Goal: Task Accomplishment & Management: Use online tool/utility

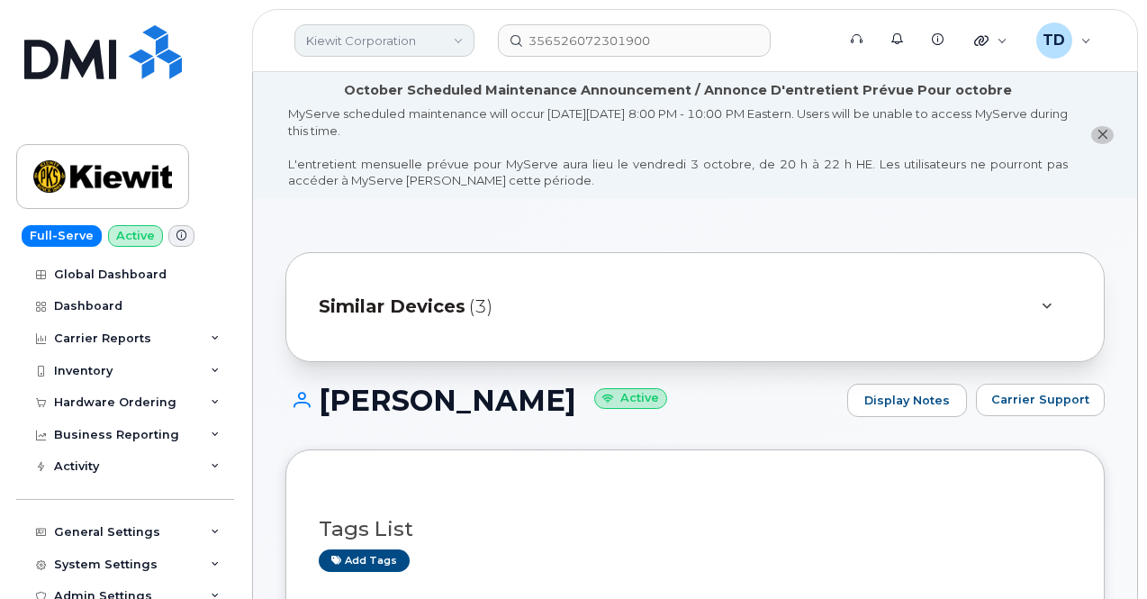
click at [420, 43] on link "Kiewit Corporation" at bounding box center [384, 40] width 180 height 32
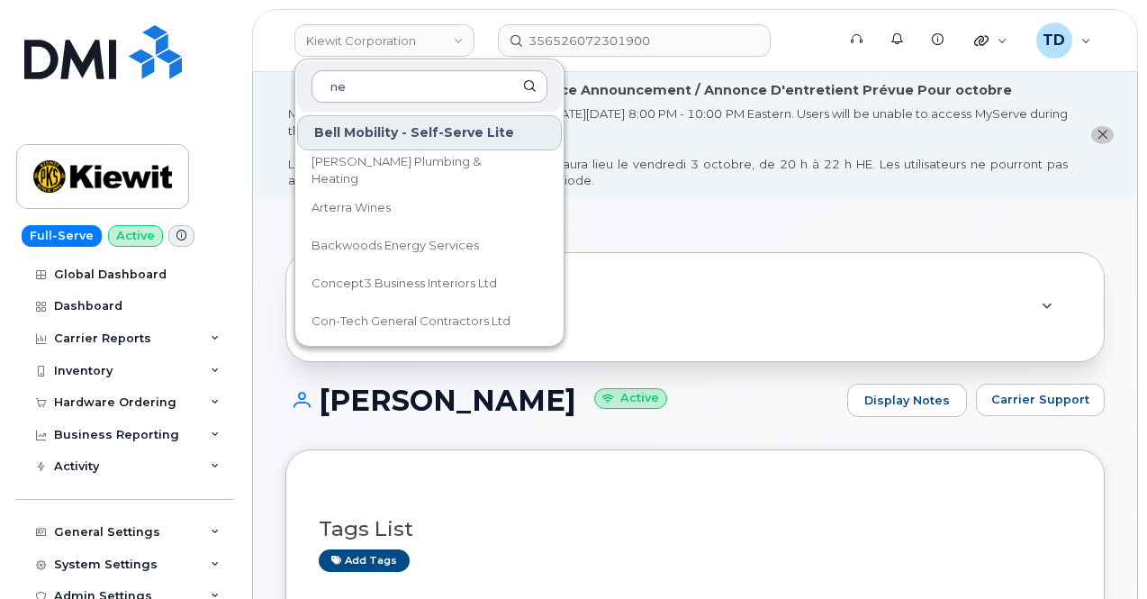
type input "n"
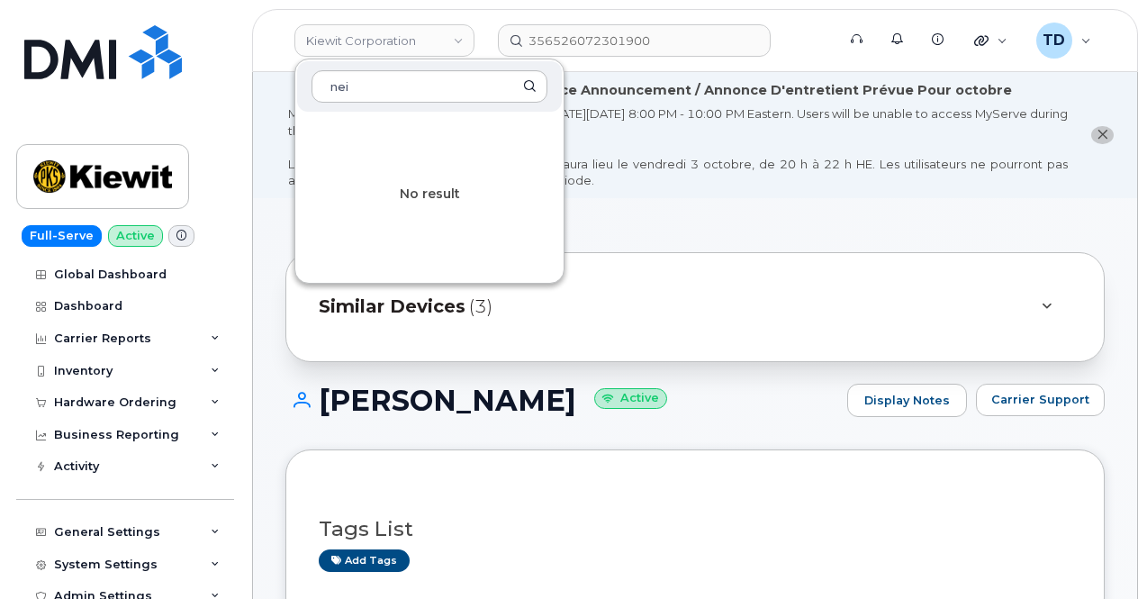
type input "nei"
click at [797, 45] on form "356526072301900" at bounding box center [661, 40] width 326 height 32
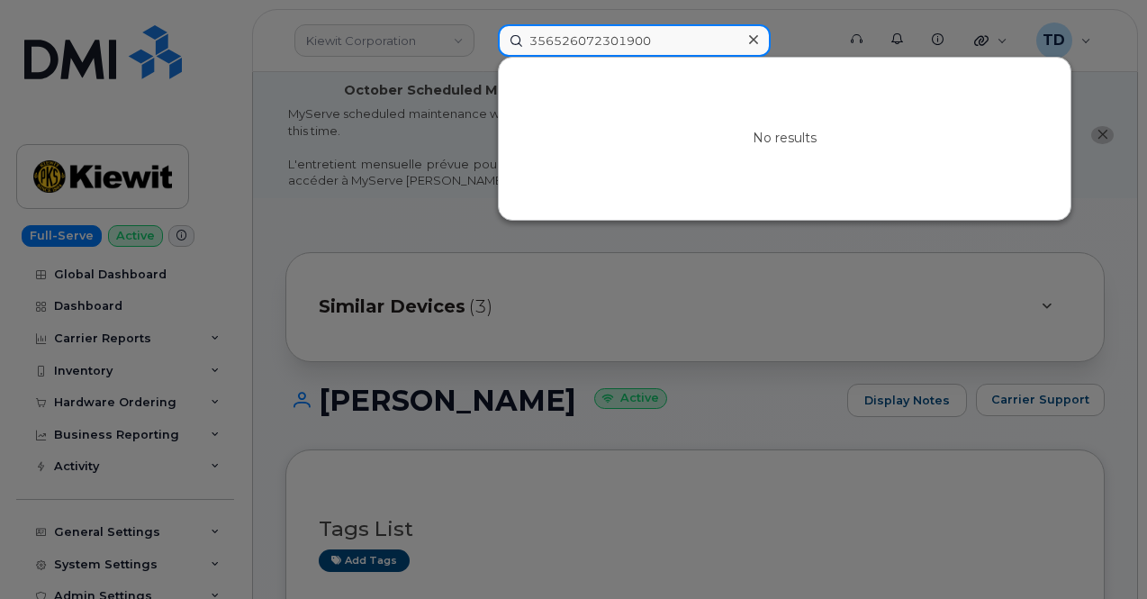
drag, startPoint x: 671, startPoint y: 45, endPoint x: 450, endPoint y: 57, distance: 221.7
click at [483, 57] on div "356526072301900 No results" at bounding box center [660, 40] width 355 height 32
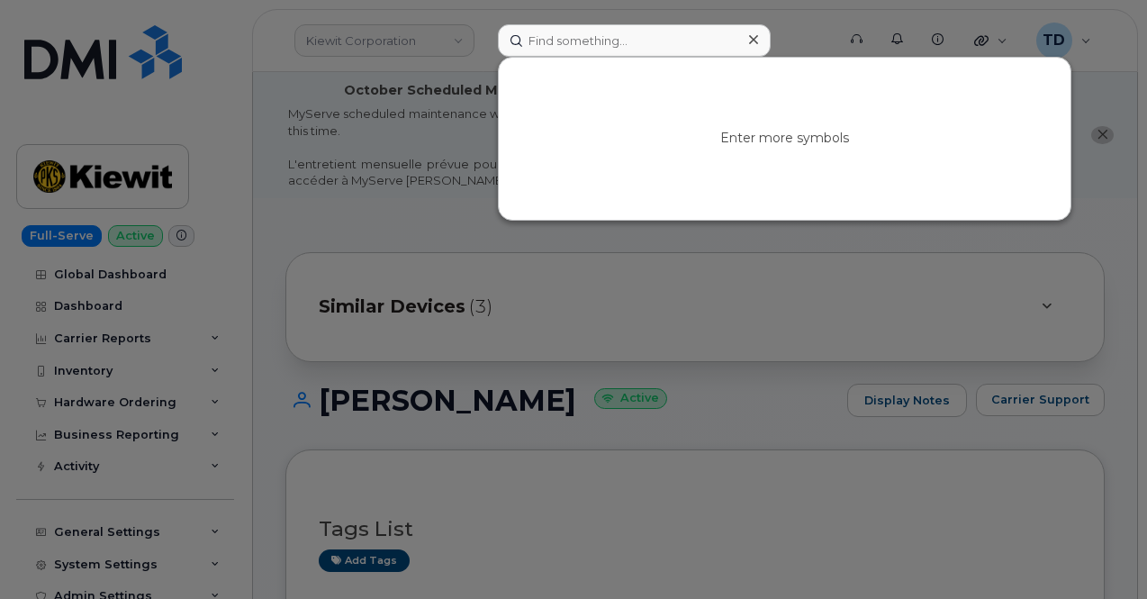
click at [354, 120] on div at bounding box center [573, 299] width 1147 height 599
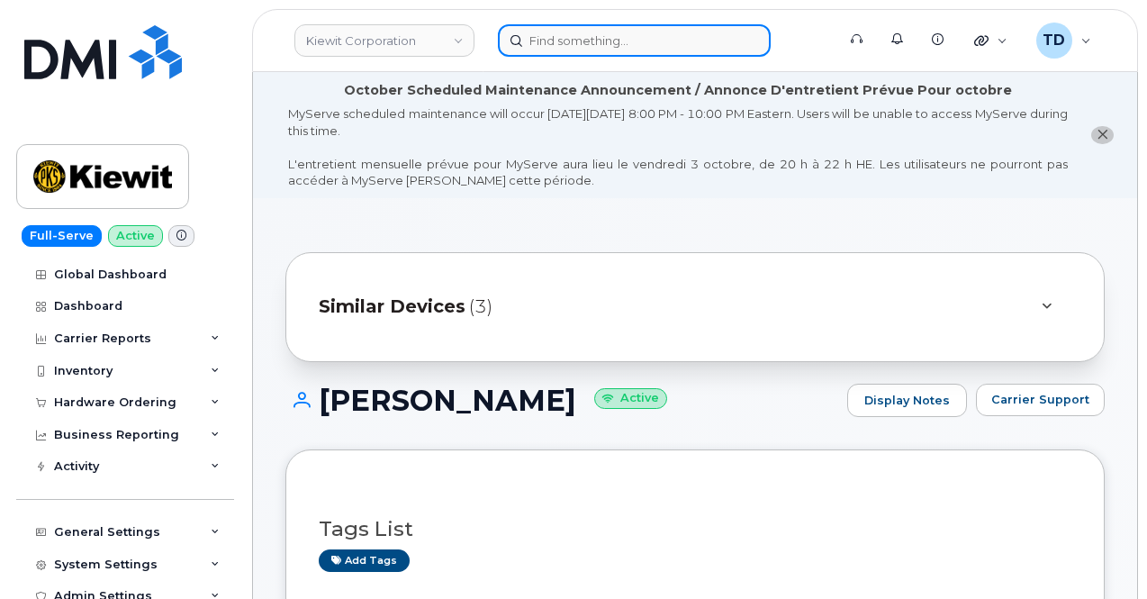
click at [545, 35] on input at bounding box center [634, 40] width 273 height 32
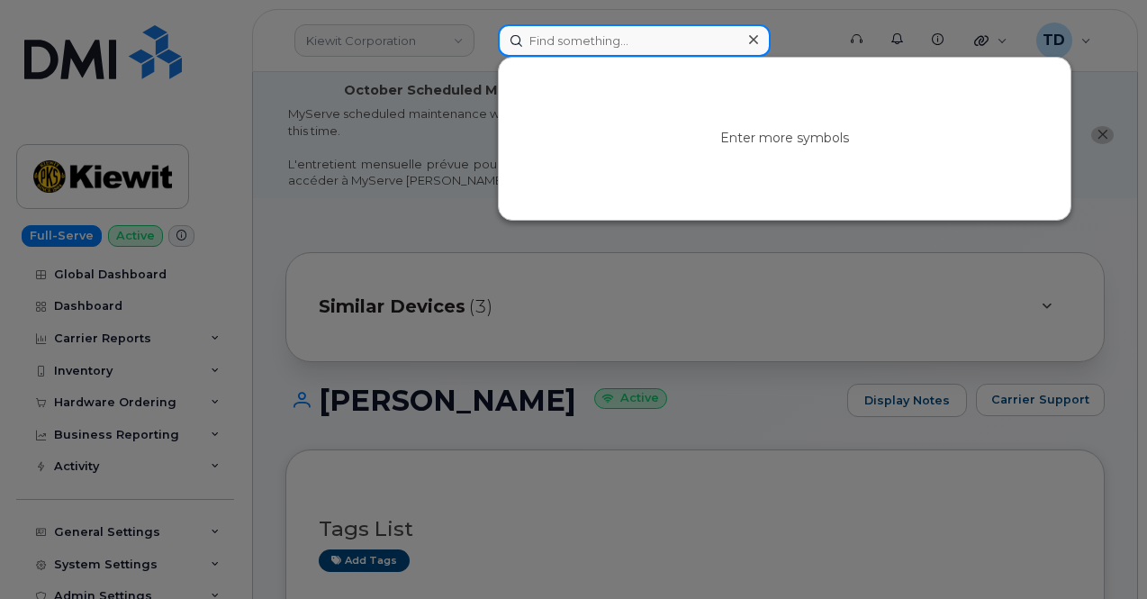
click at [578, 45] on input at bounding box center [634, 40] width 273 height 32
paste input "[PHONE_NUMBER]"
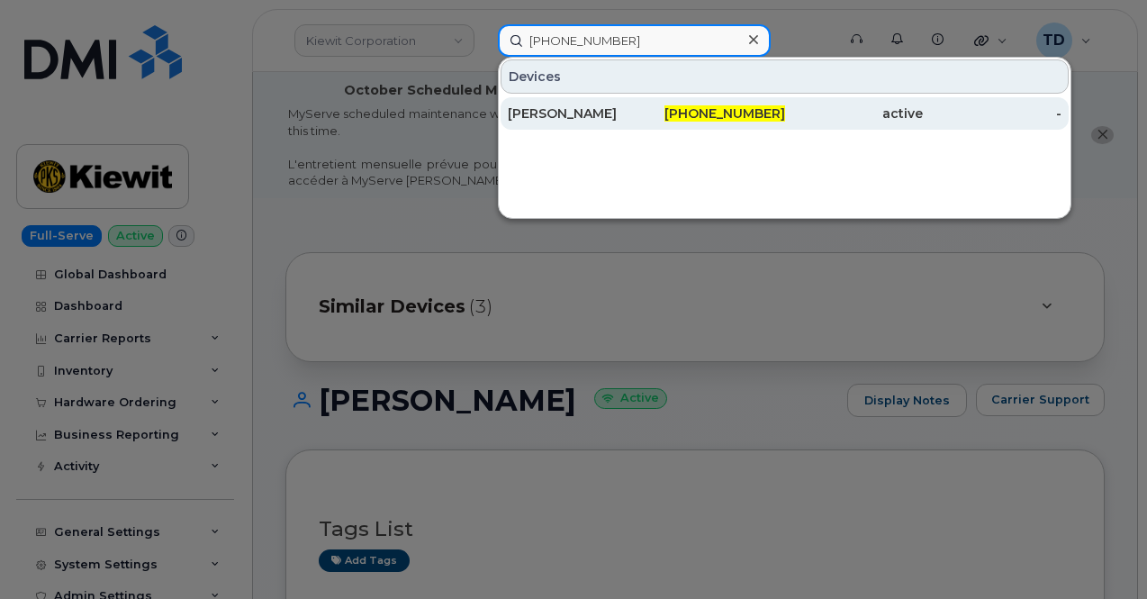
type input "[PHONE_NUMBER]"
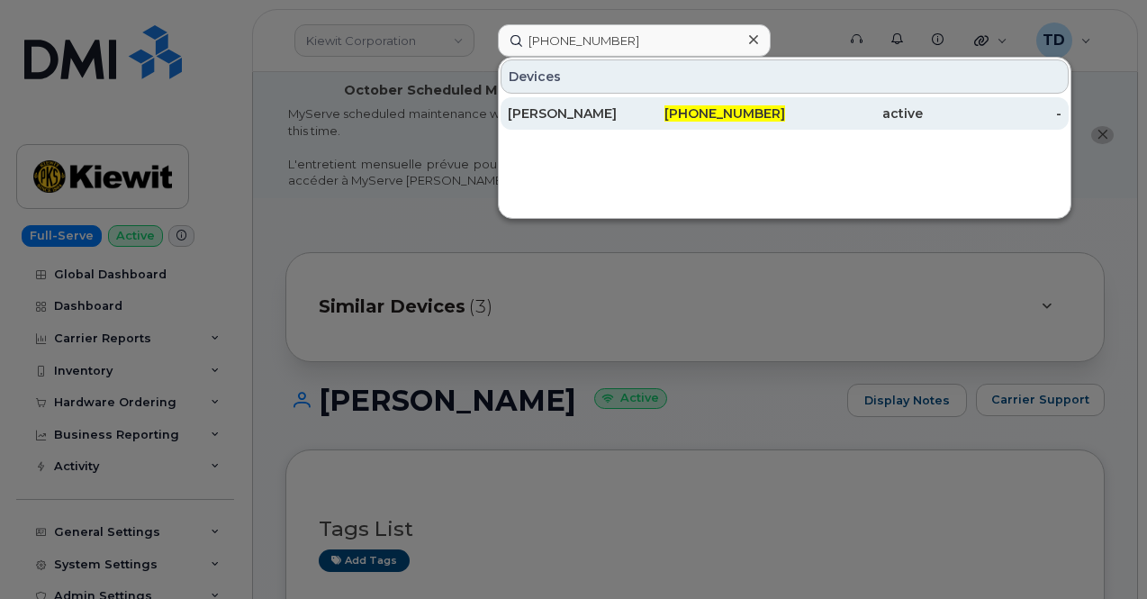
click at [734, 113] on span "[PHONE_NUMBER]" at bounding box center [724, 113] width 121 height 16
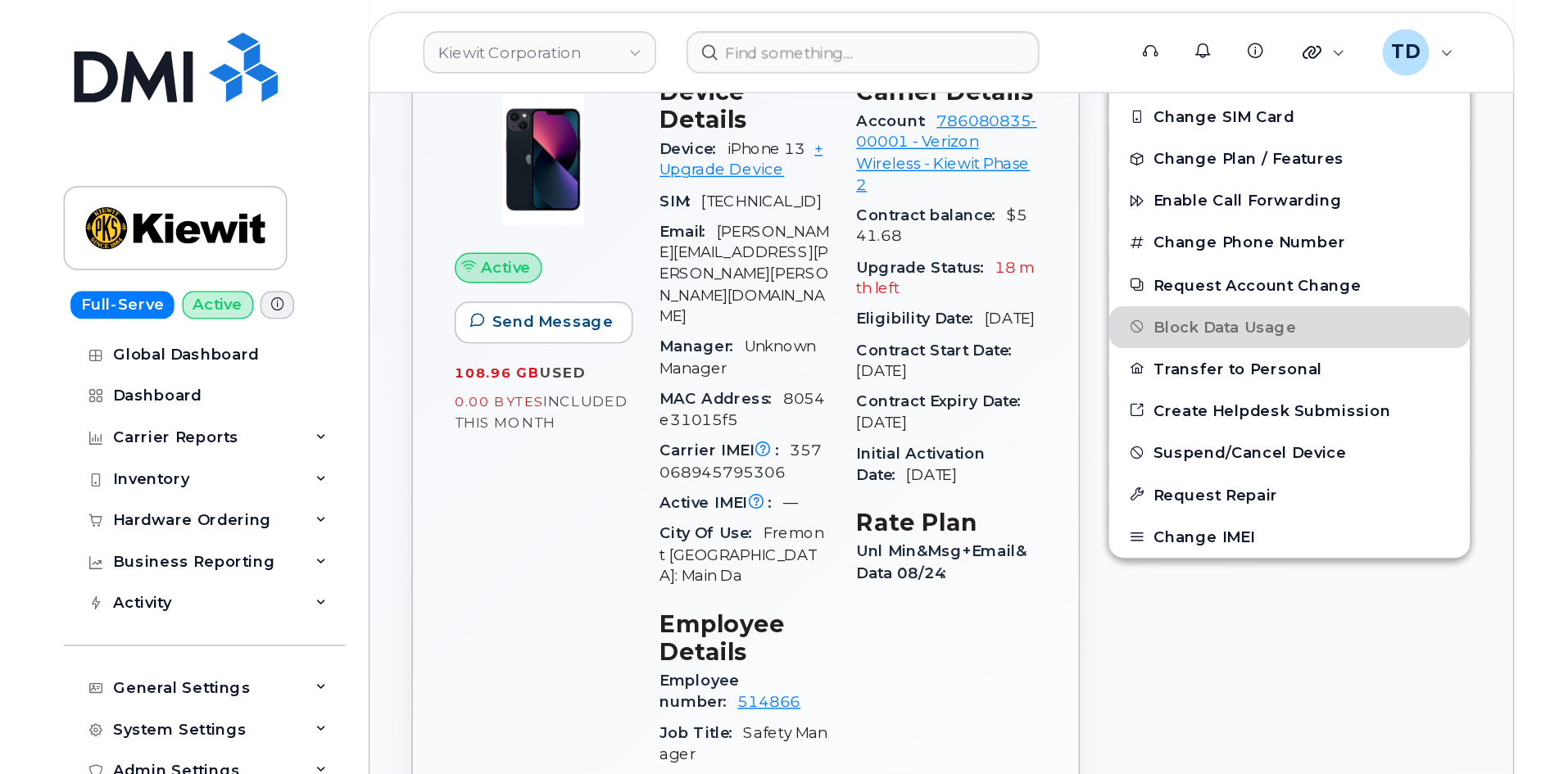
scroll to position [491, 0]
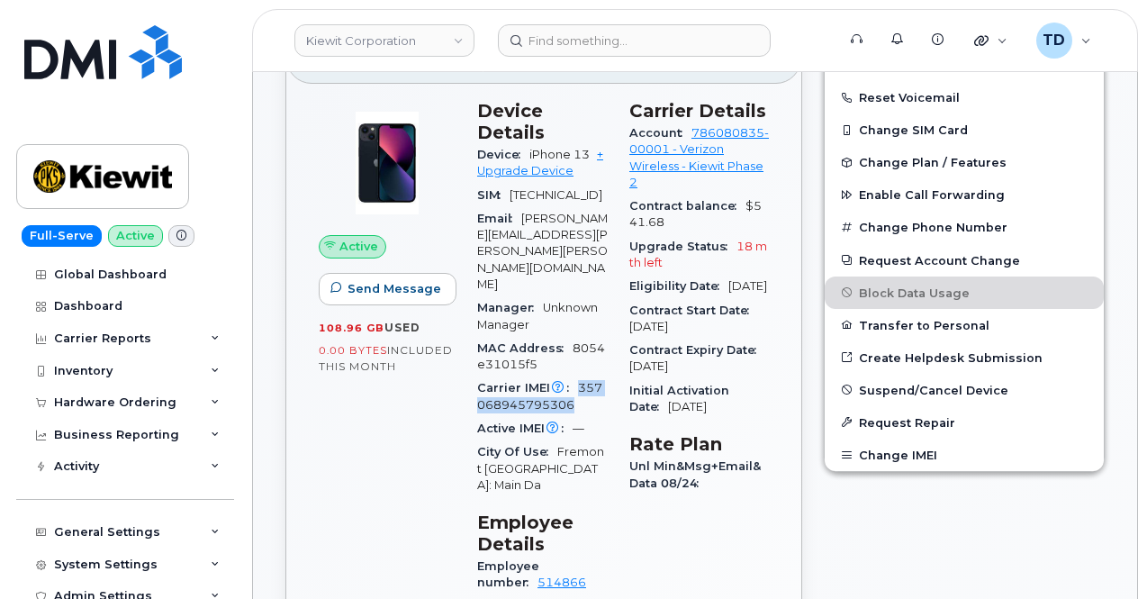
drag, startPoint x: 578, startPoint y: 328, endPoint x: 604, endPoint y: 347, distance: 32.2
click at [604, 376] on div "Carrier IMEI Carrier IMEI is reported during the last billing cycle or change o…" at bounding box center [542, 396] width 131 height 41
copy span "357068945795306"
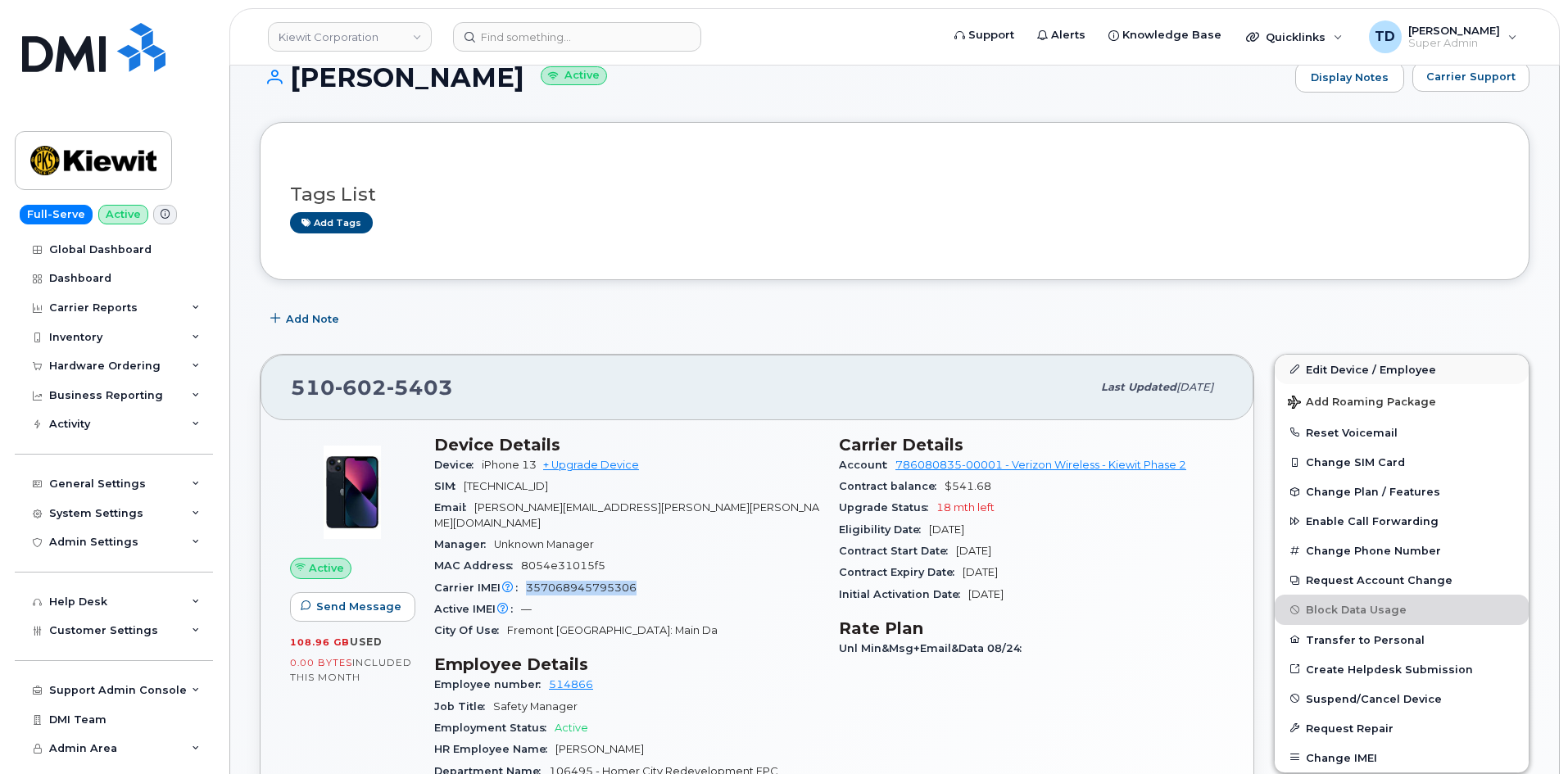
scroll to position [327, 0]
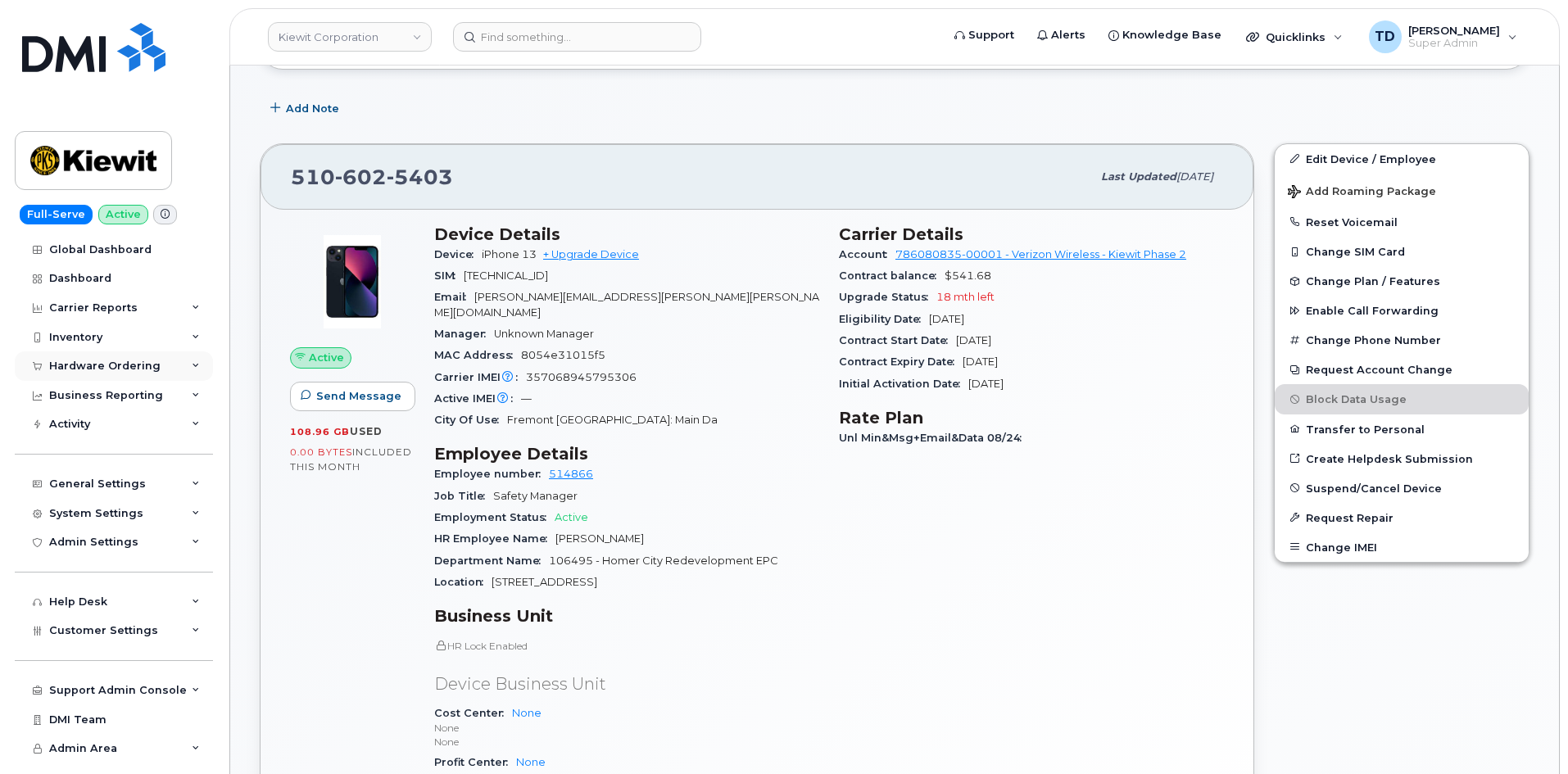
click at [119, 359] on div "Hardware Ordering" at bounding box center [105, 366] width 111 height 13
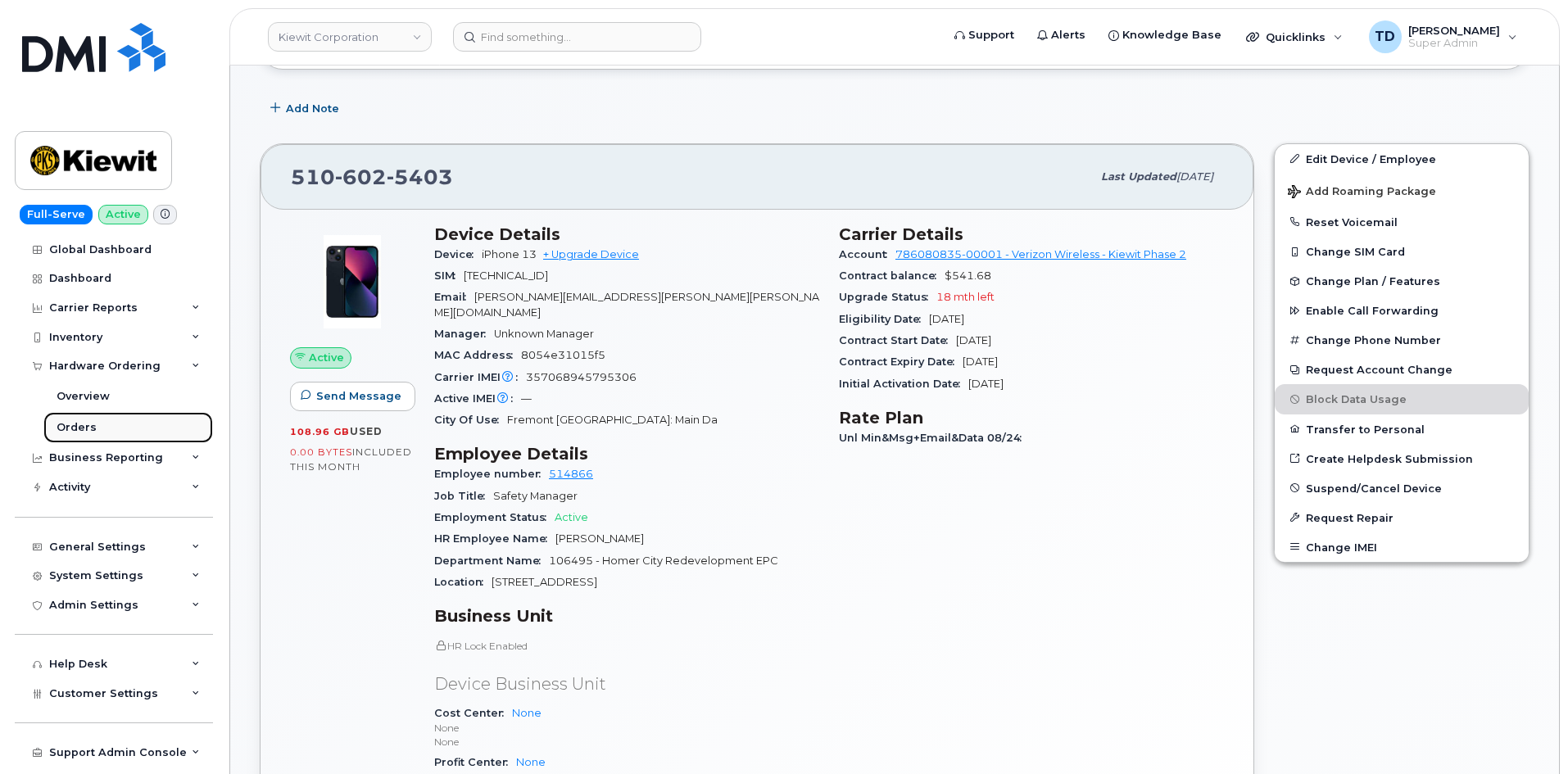
click at [126, 416] on link "Orders" at bounding box center [128, 427] width 169 height 31
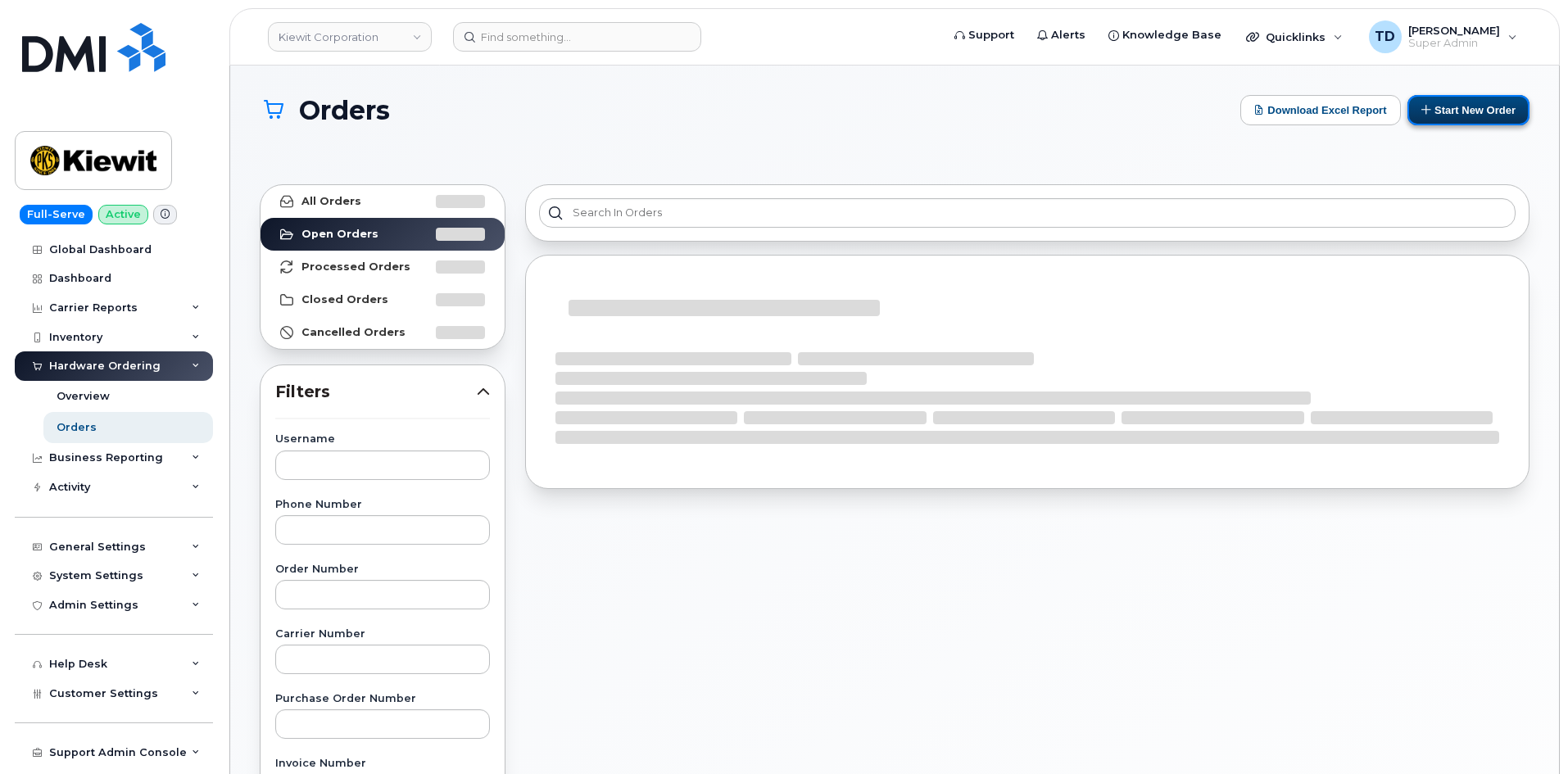
click at [1043, 123] on button "Start New Order" at bounding box center [1468, 109] width 122 height 30
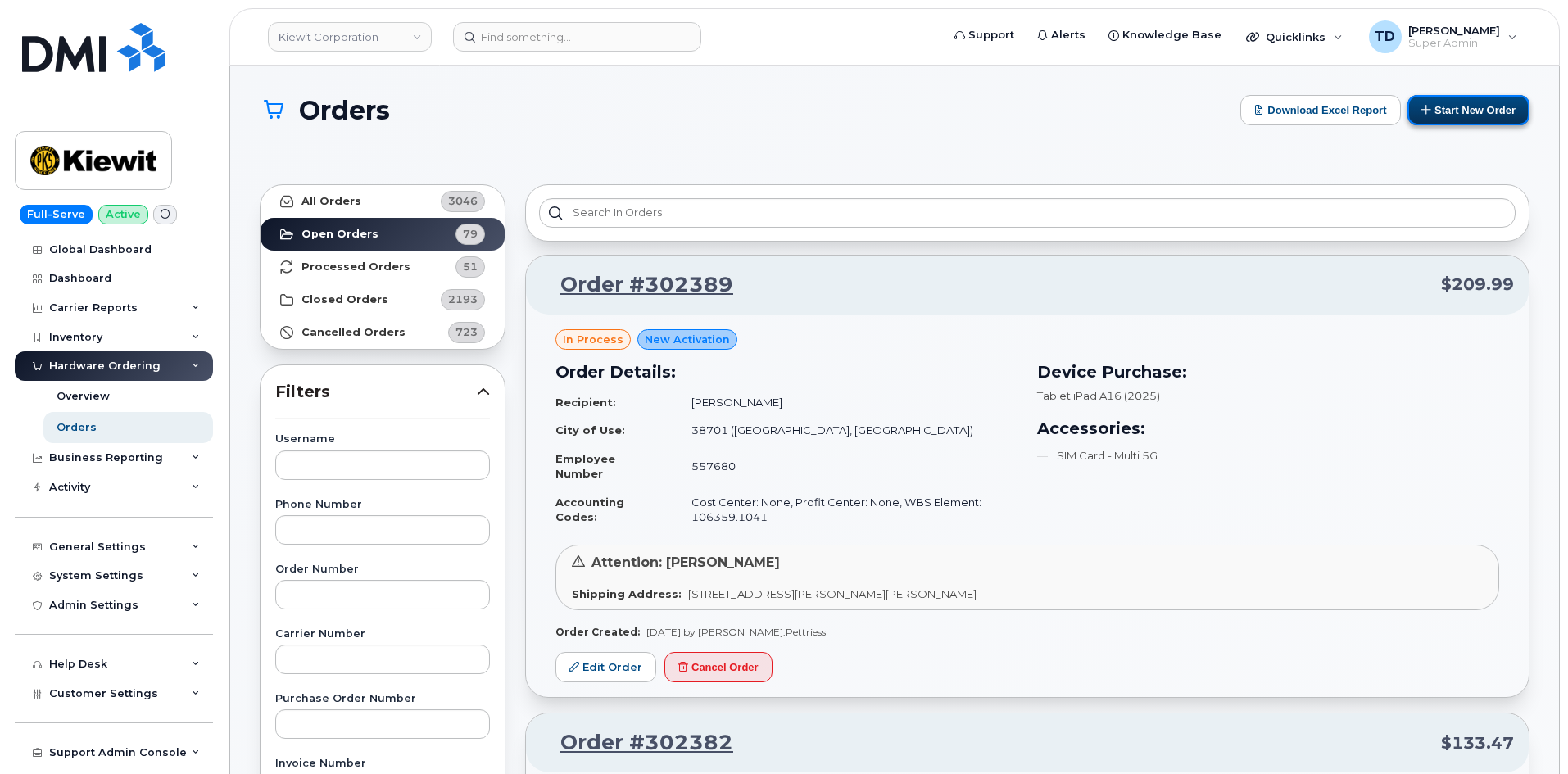
click at [1043, 105] on button "Start New Order" at bounding box center [1468, 109] width 122 height 30
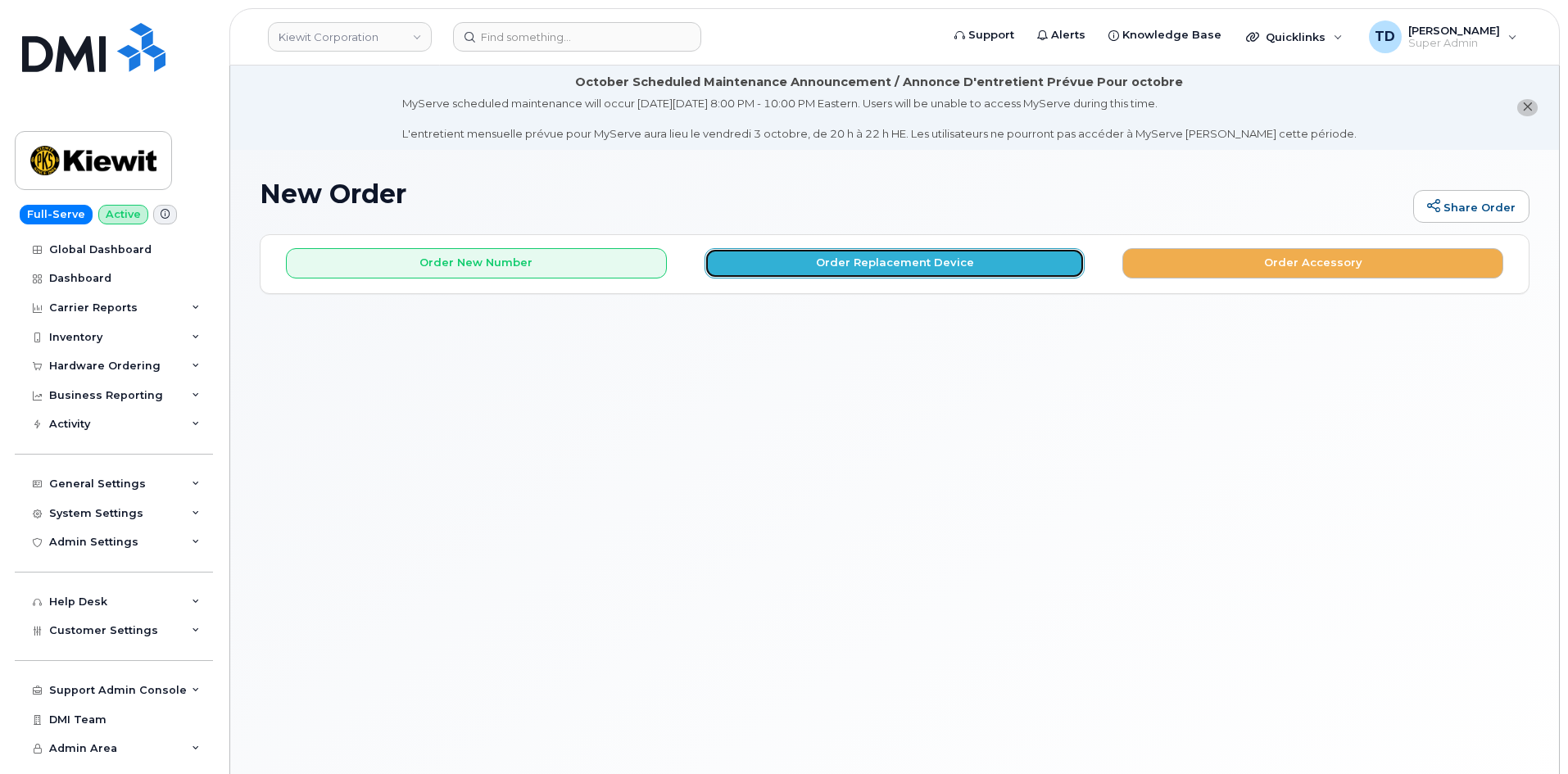
click at [876, 258] on button "Order Replacement Device" at bounding box center [895, 263] width 381 height 30
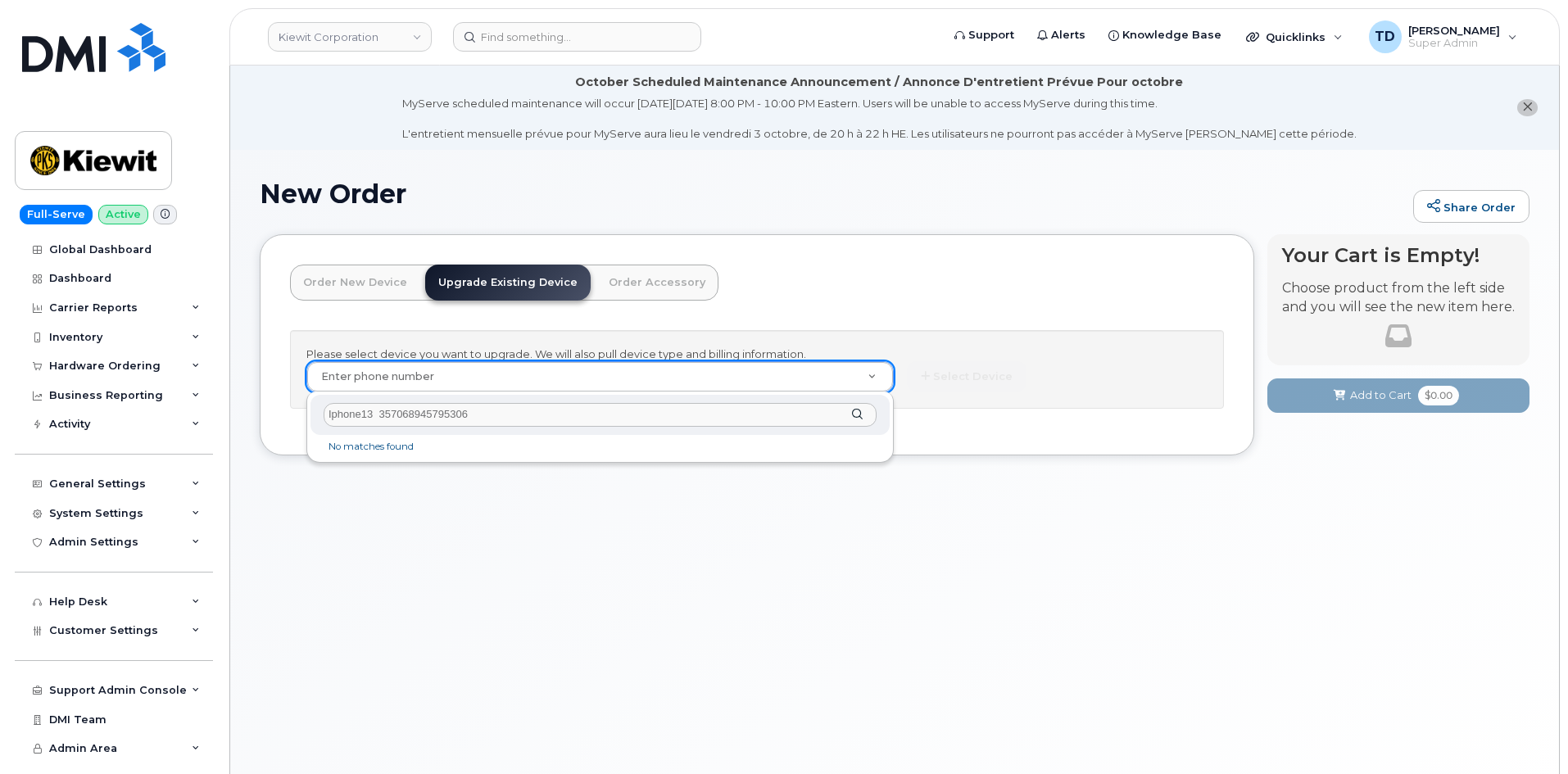
type input "Iphone13 357068945795306"
drag, startPoint x: 625, startPoint y: 398, endPoint x: 593, endPoint y: 397, distance: 32.0
click at [603, 398] on div "Iphone13 357068945795306" at bounding box center [600, 415] width 579 height 40
drag, startPoint x: 512, startPoint y: 406, endPoint x: 219, endPoint y: 412, distance: 293.1
click at [208, 414] on body "[PERSON_NAME] Corporation Support Alerts Knowledge Base Quicklinks Suspend / Ca…" at bounding box center [784, 433] width 1568 height 866
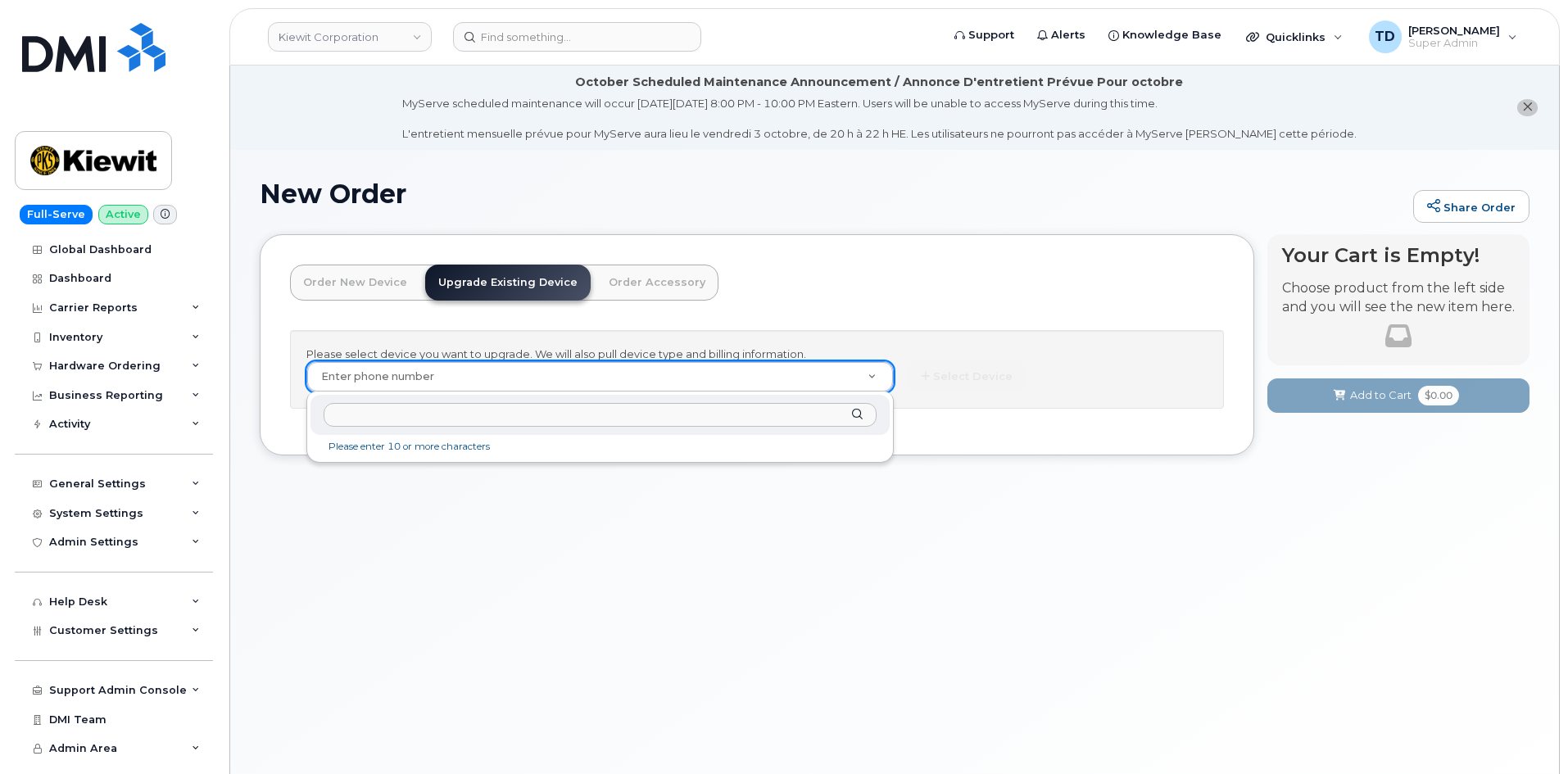
paste input "[PHONE_NUMBER]"
type input "[PHONE_NUMBER]"
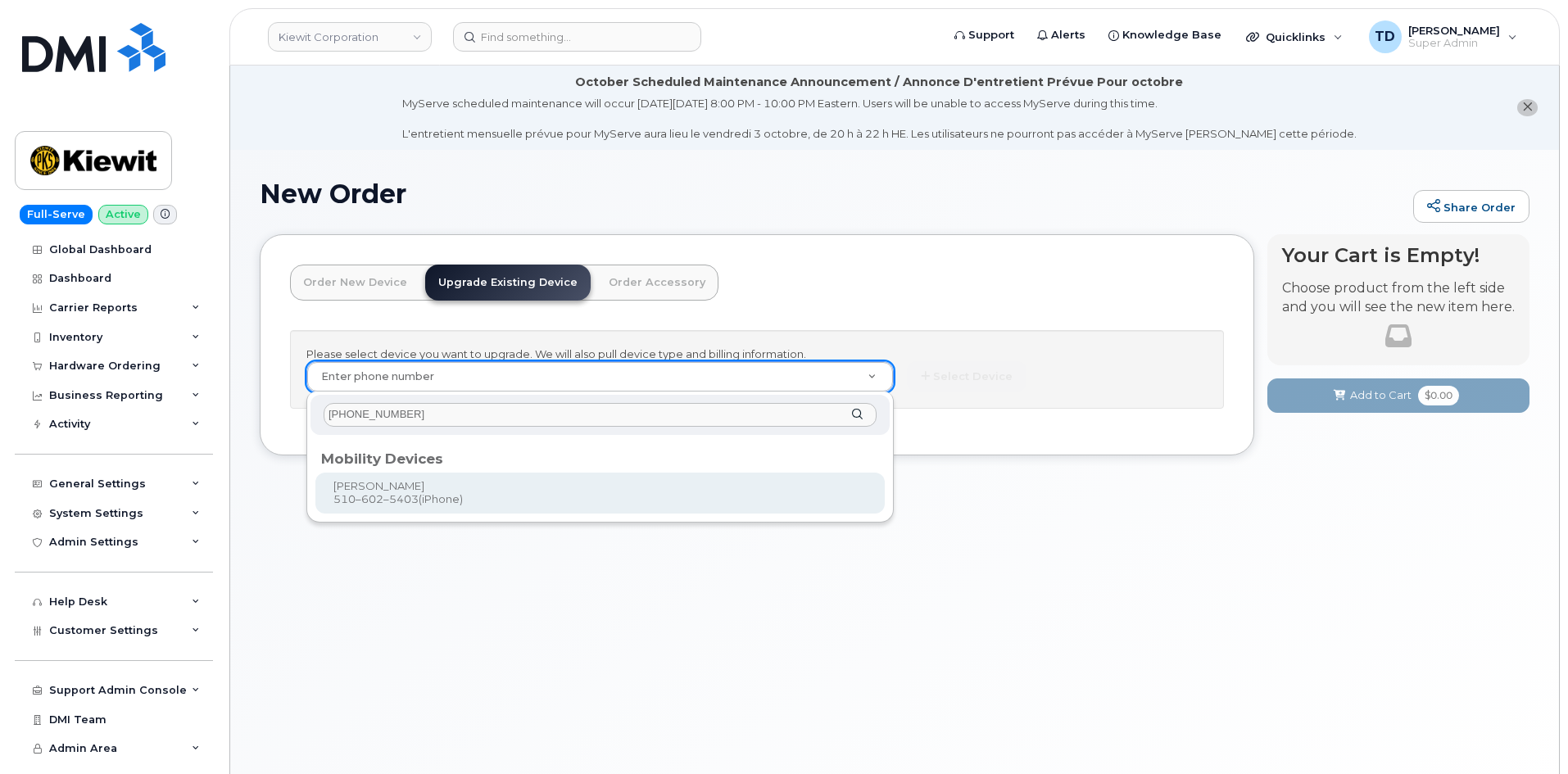
type input "1169289"
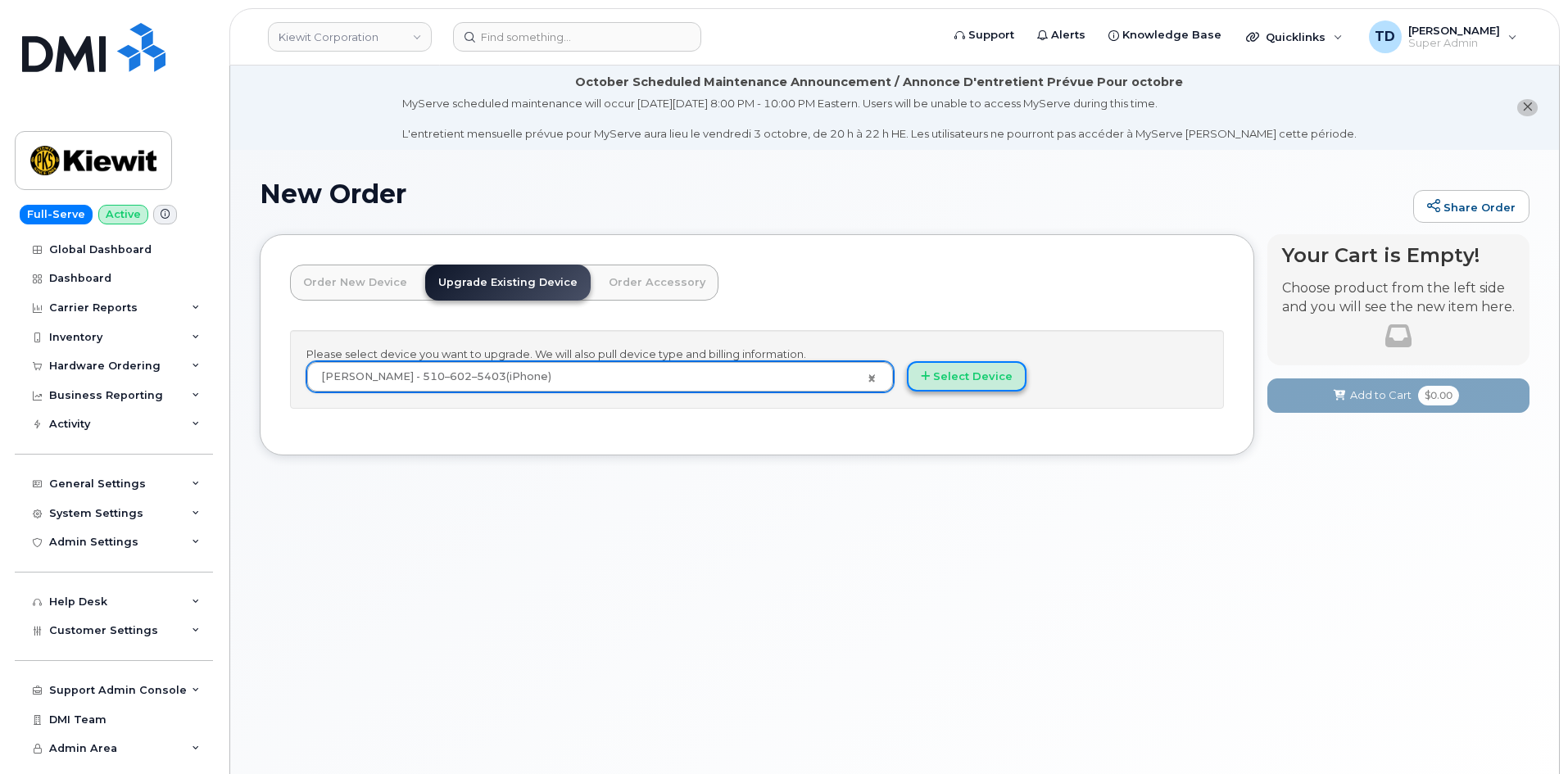
click at [984, 368] on button "Select Device" at bounding box center [966, 376] width 119 height 30
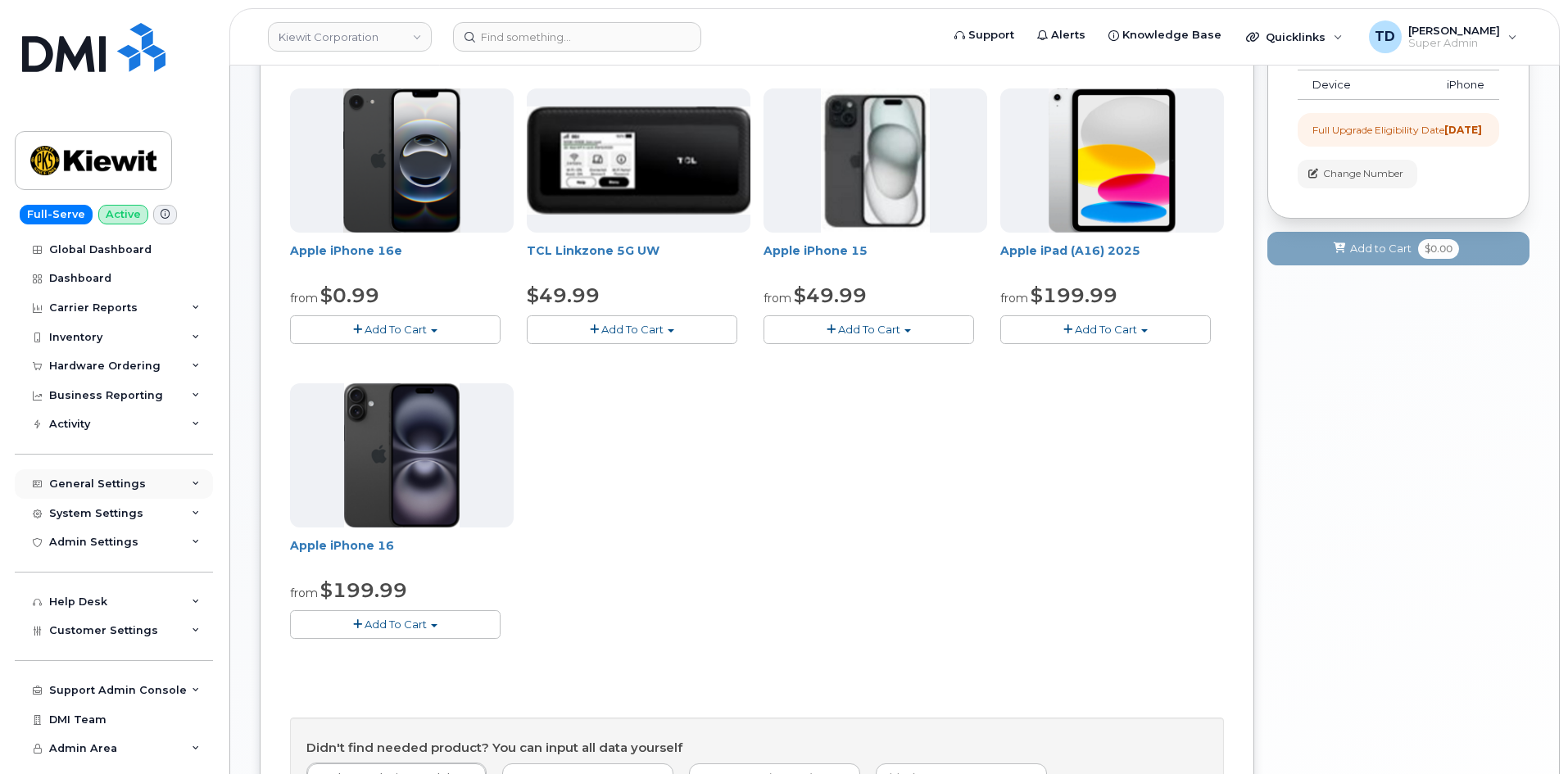
scroll to position [327, 0]
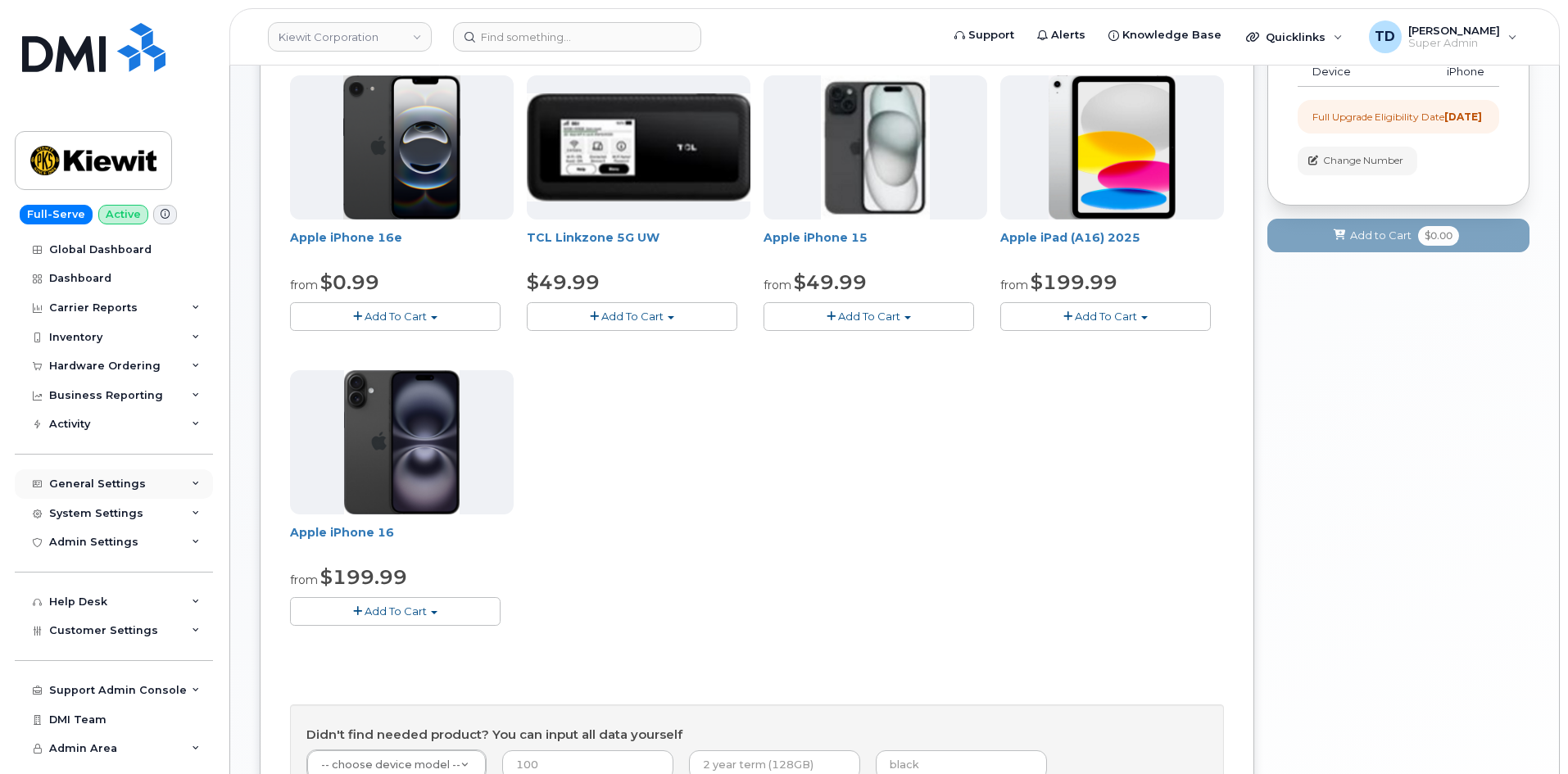
click at [152, 486] on div "General Settings" at bounding box center [114, 484] width 198 height 29
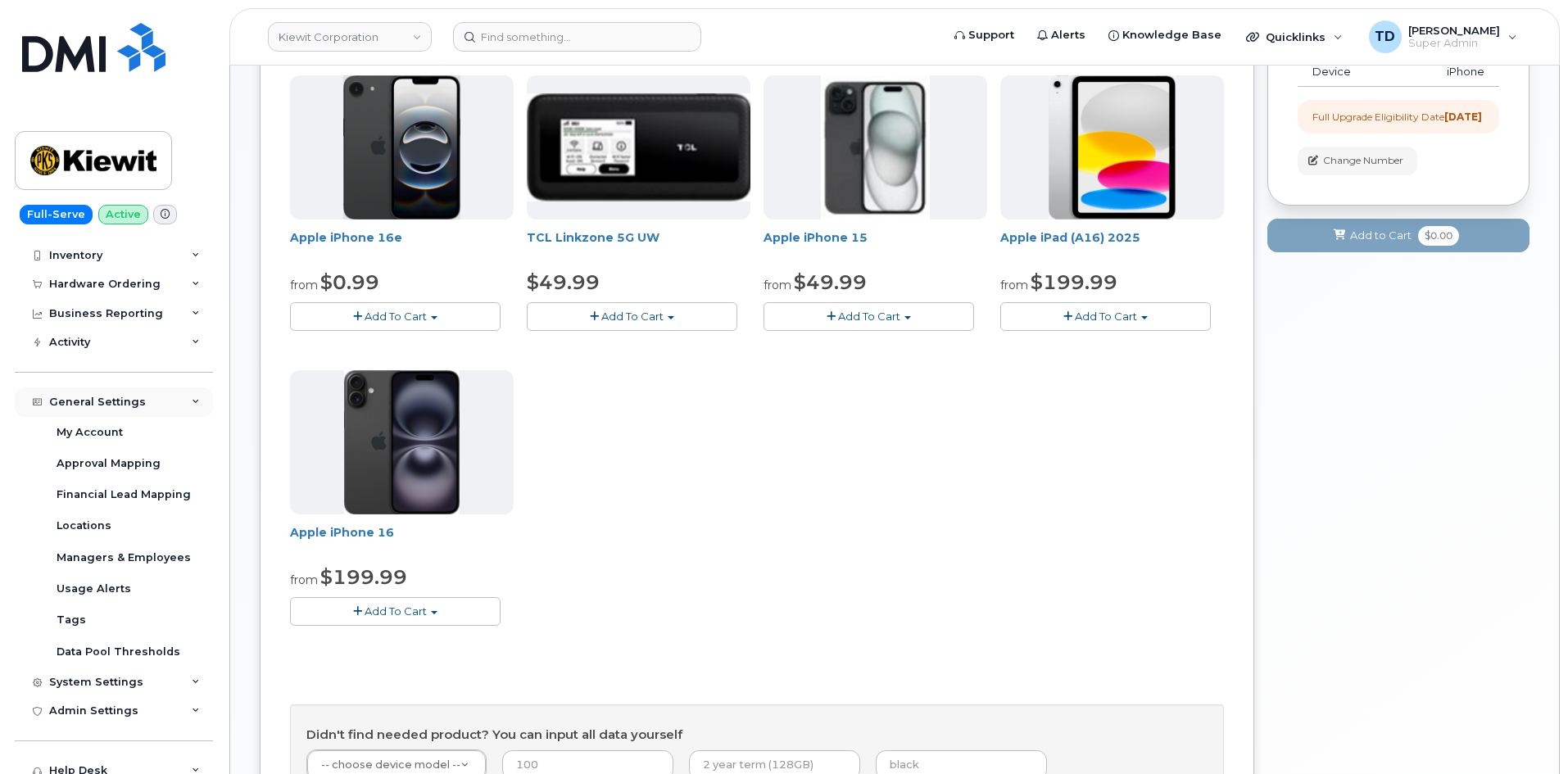
scroll to position [0, 0]
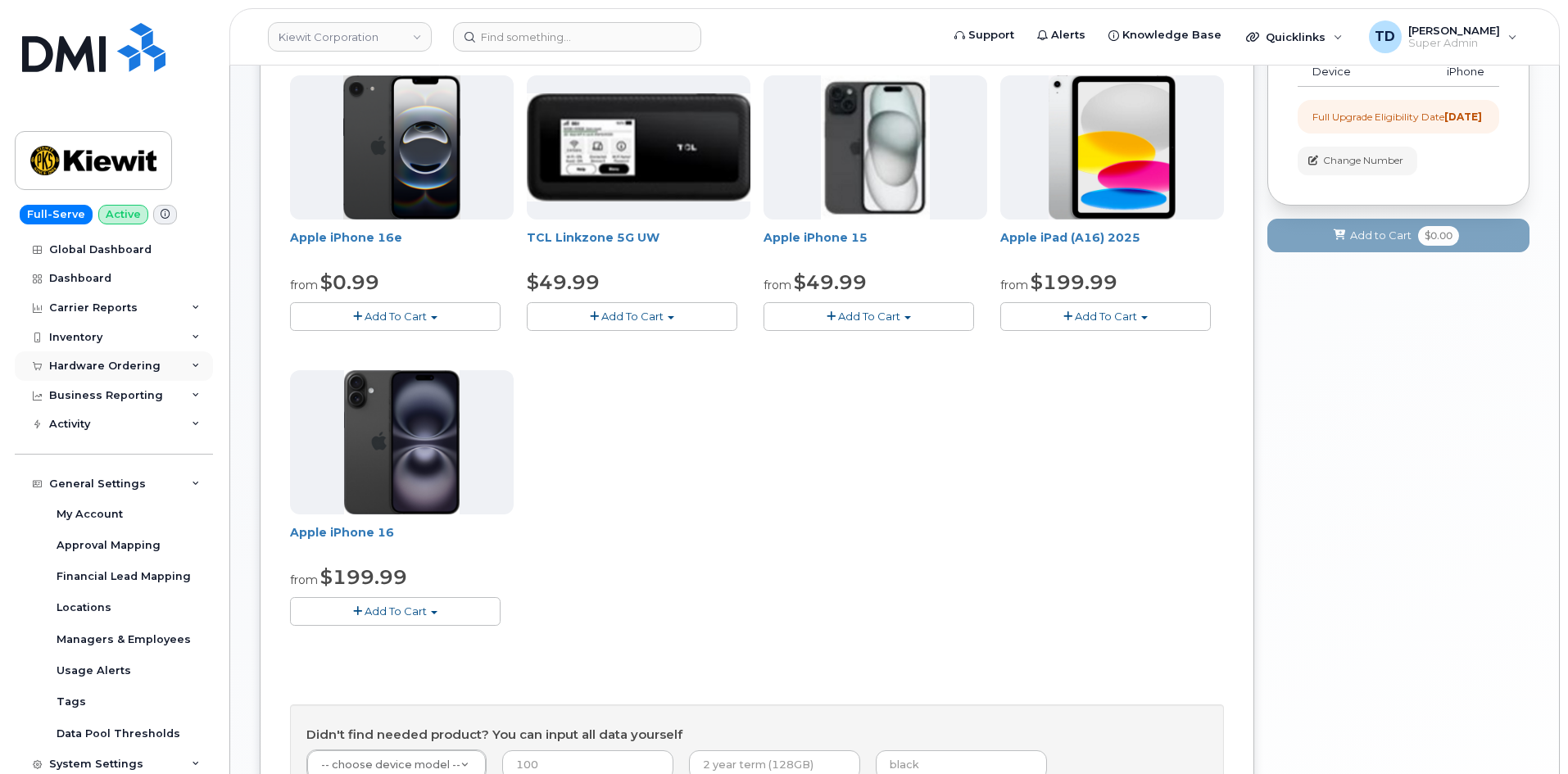
click at [136, 373] on div "Hardware Ordering" at bounding box center [114, 366] width 198 height 29
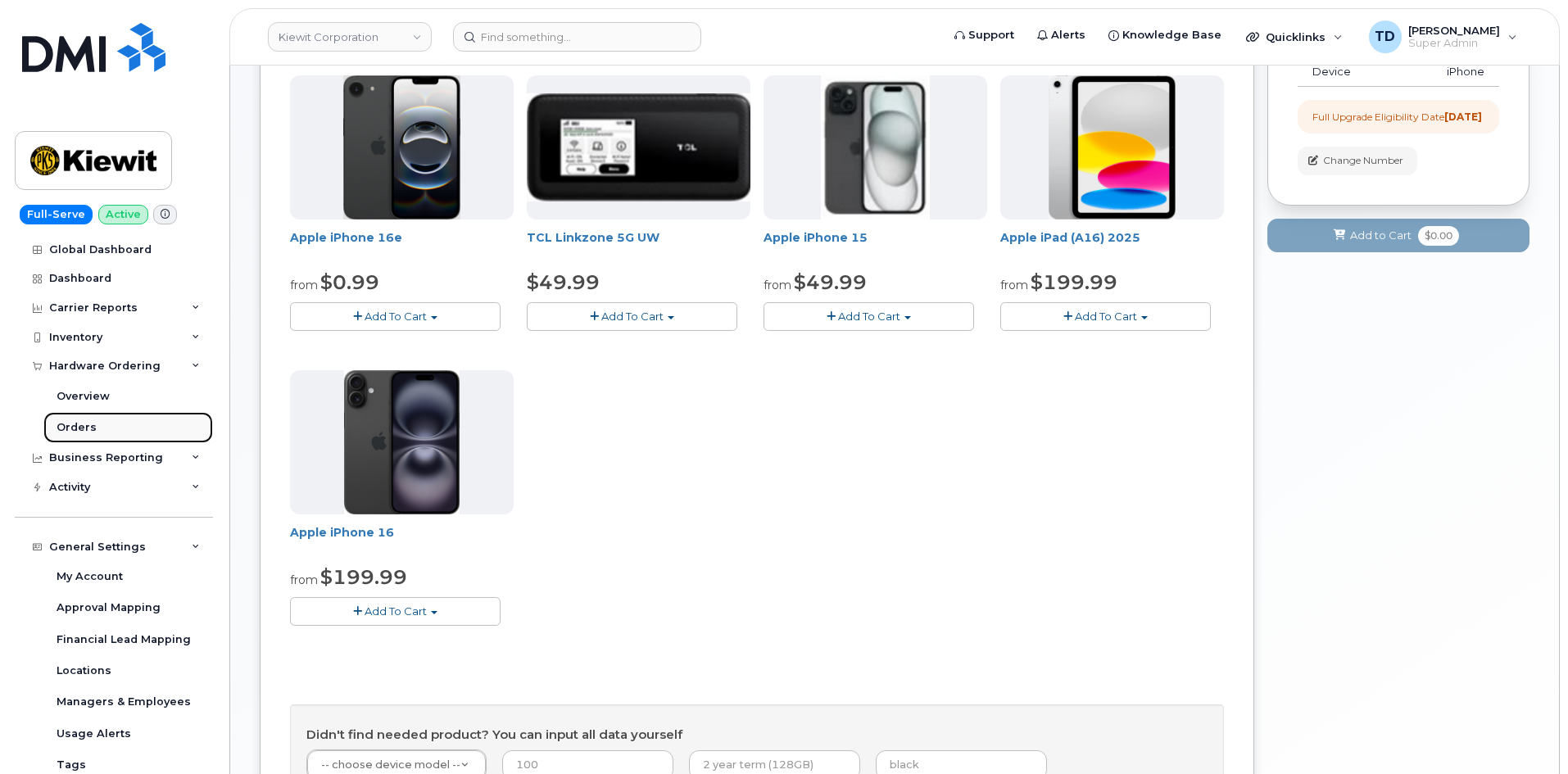
click at [138, 424] on link "Orders" at bounding box center [128, 427] width 169 height 31
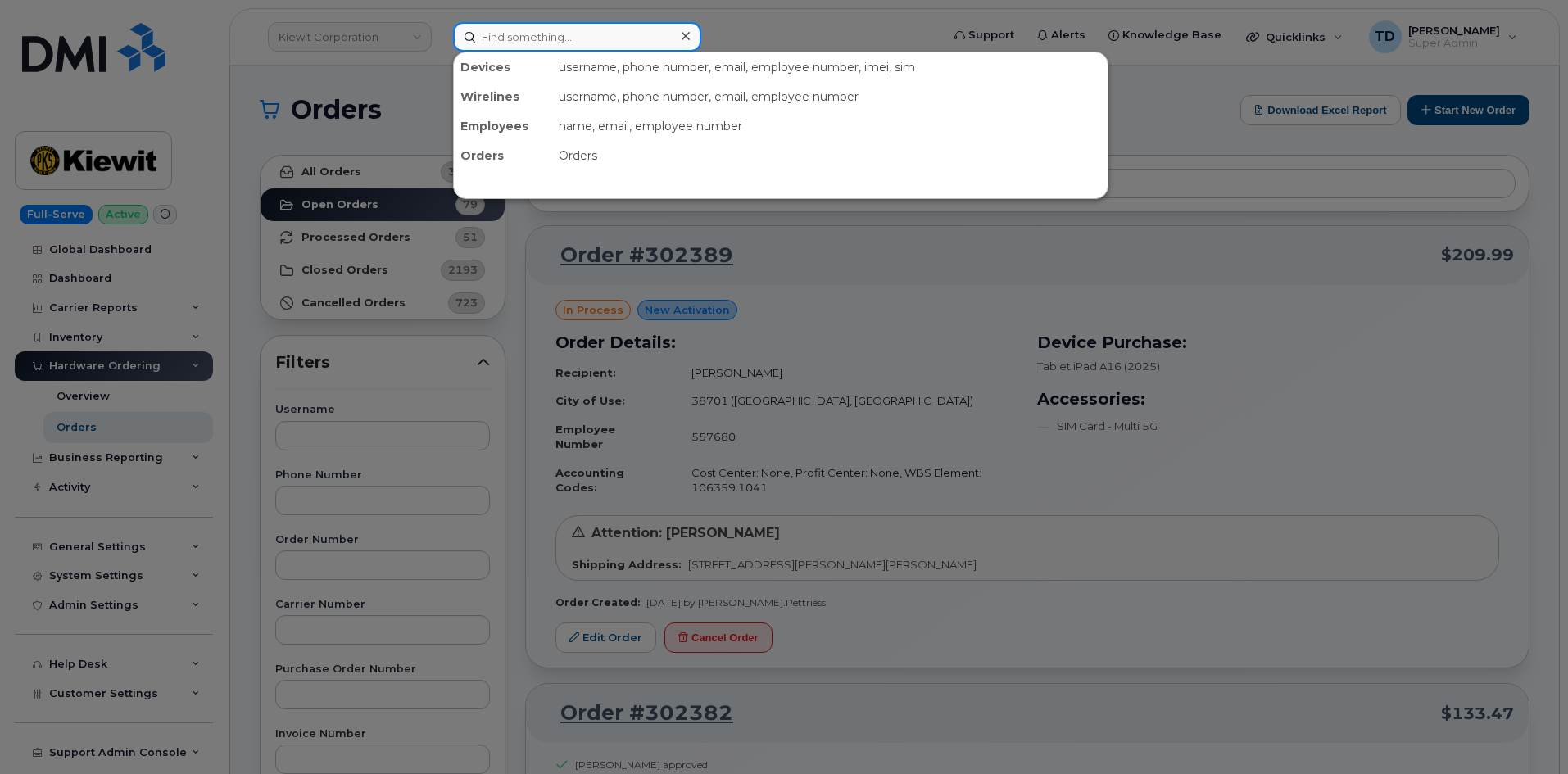
click at [617, 41] on input at bounding box center [577, 36] width 248 height 29
paste input "A-eu said phone drops calls, can't take pictures A-eu started having issues aft…"
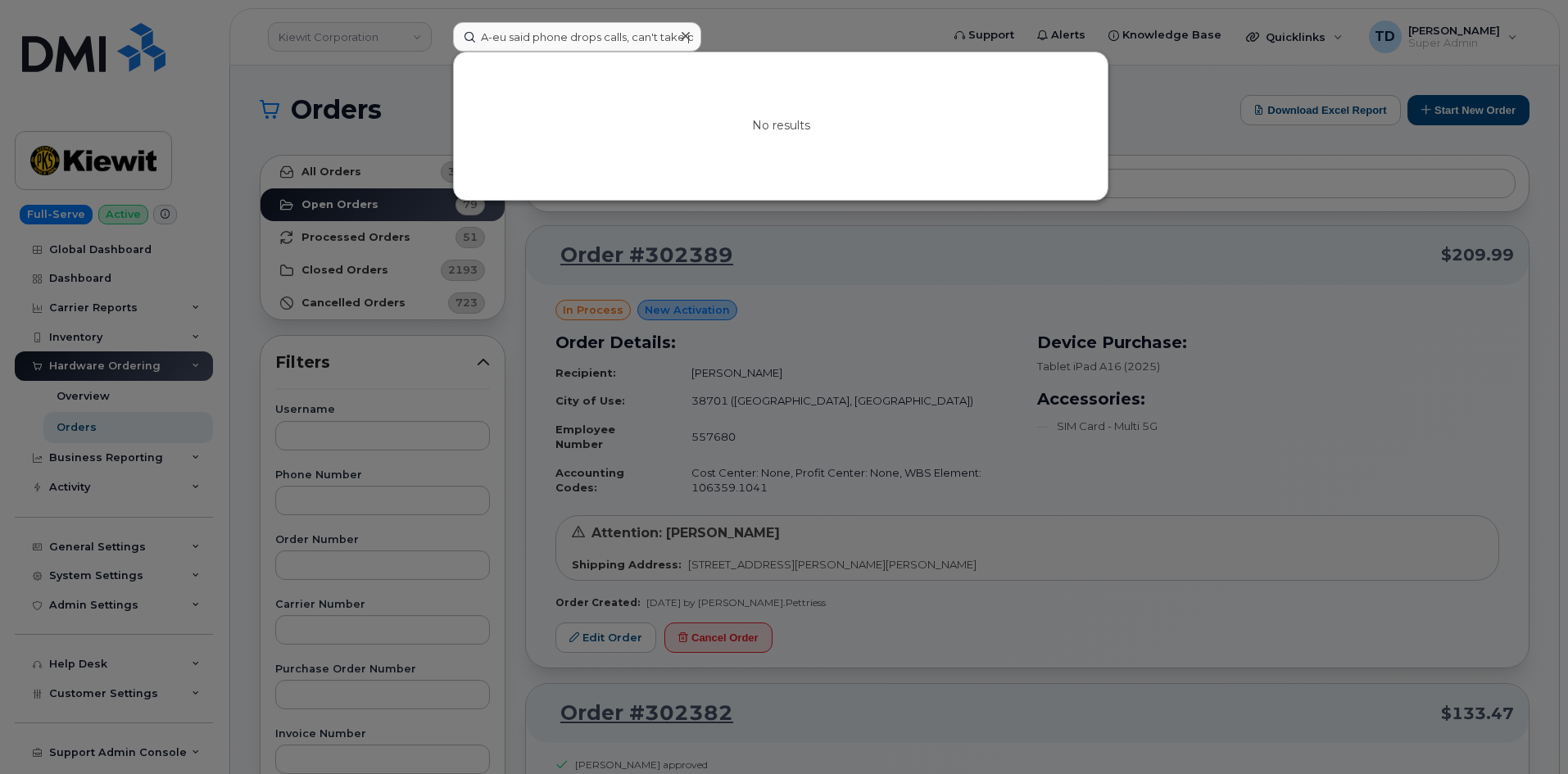
click at [846, 34] on div at bounding box center [784, 387] width 1568 height 774
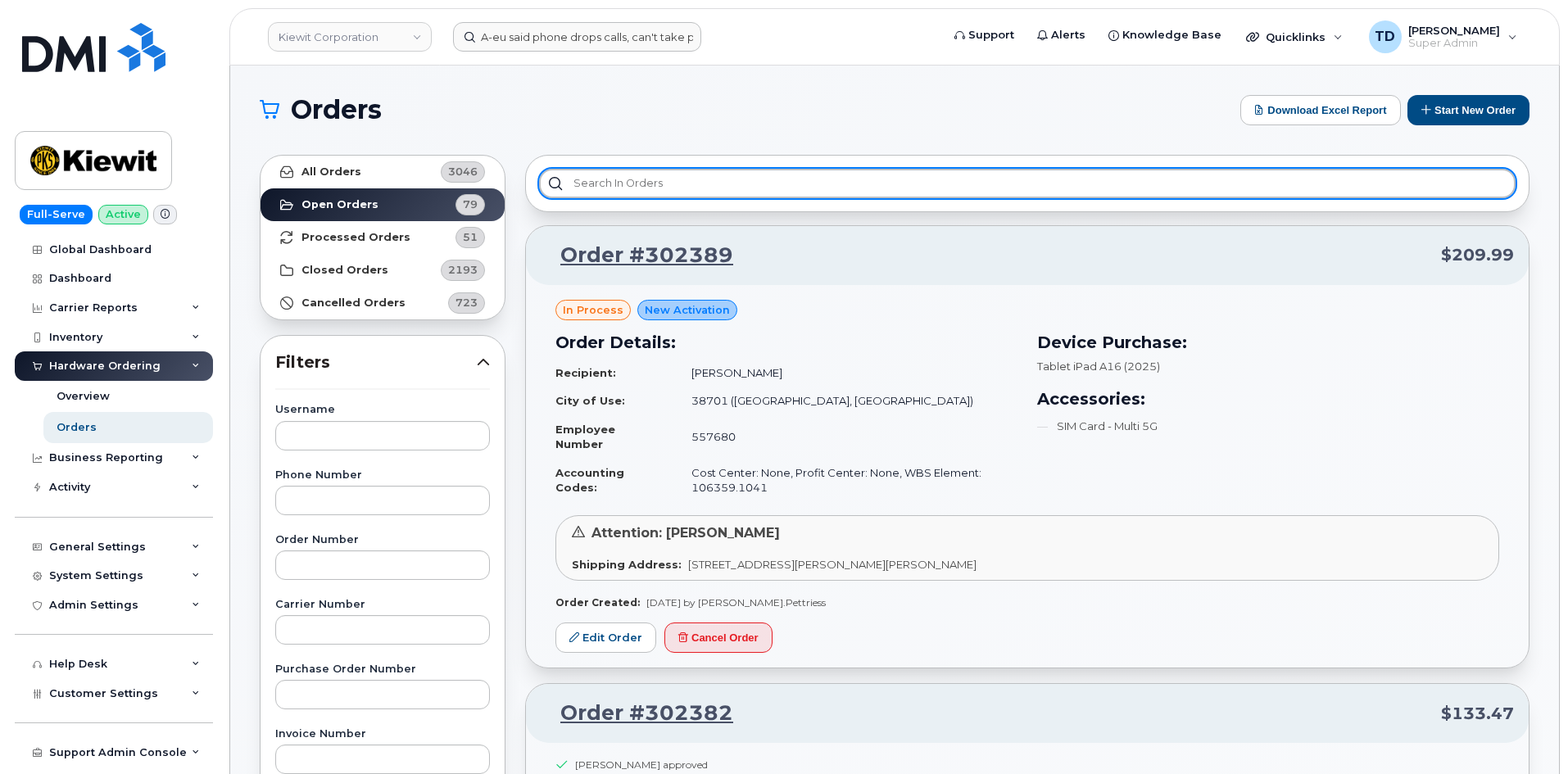
drag, startPoint x: 734, startPoint y: 179, endPoint x: 722, endPoint y: 177, distance: 12.2
click at [722, 178] on input "text" at bounding box center [1027, 183] width 976 height 29
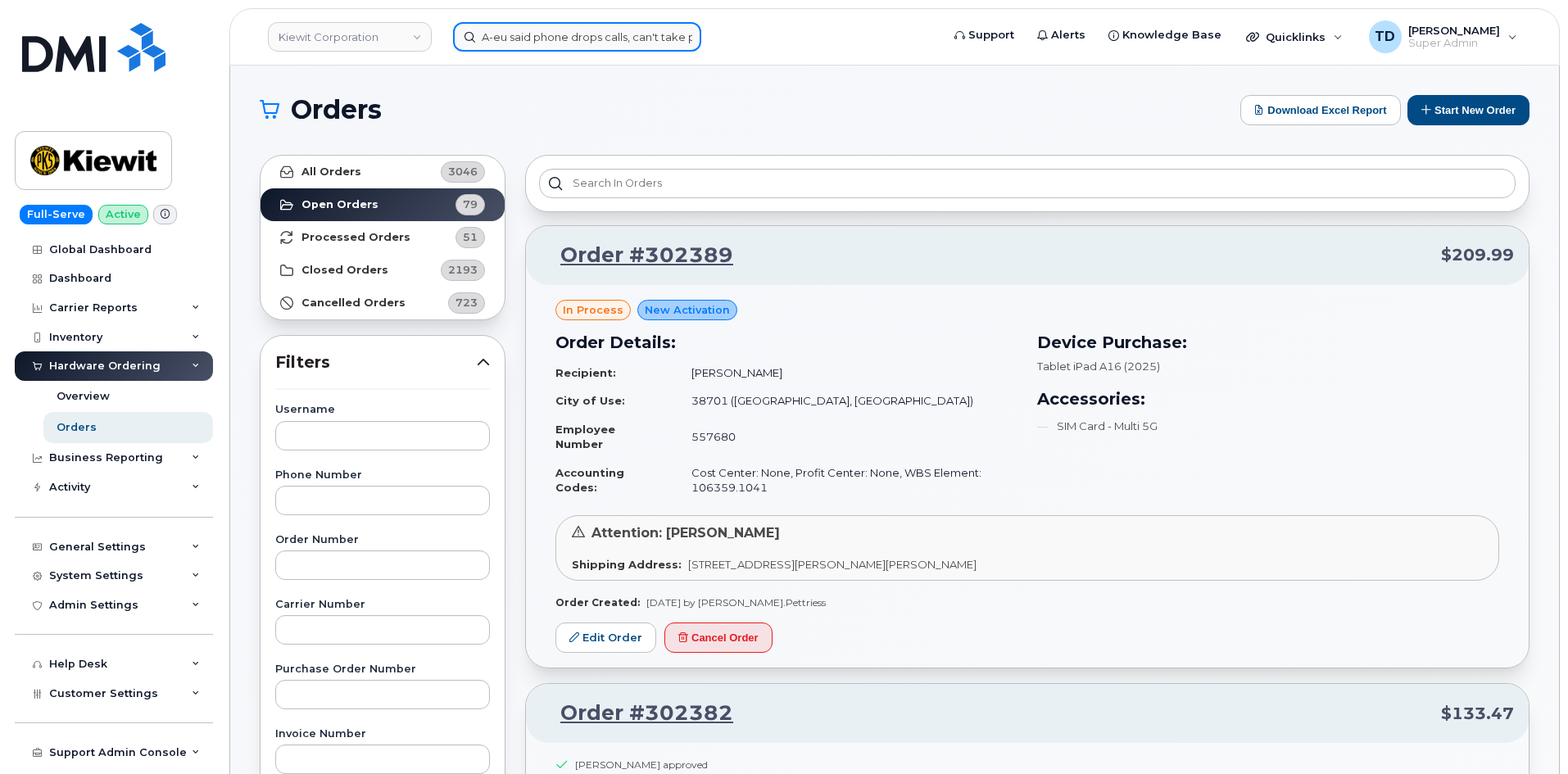
click at [619, 30] on input "A-eu said phone drops calls, can't take pictures A-eu started having issues aft…" at bounding box center [577, 36] width 248 height 29
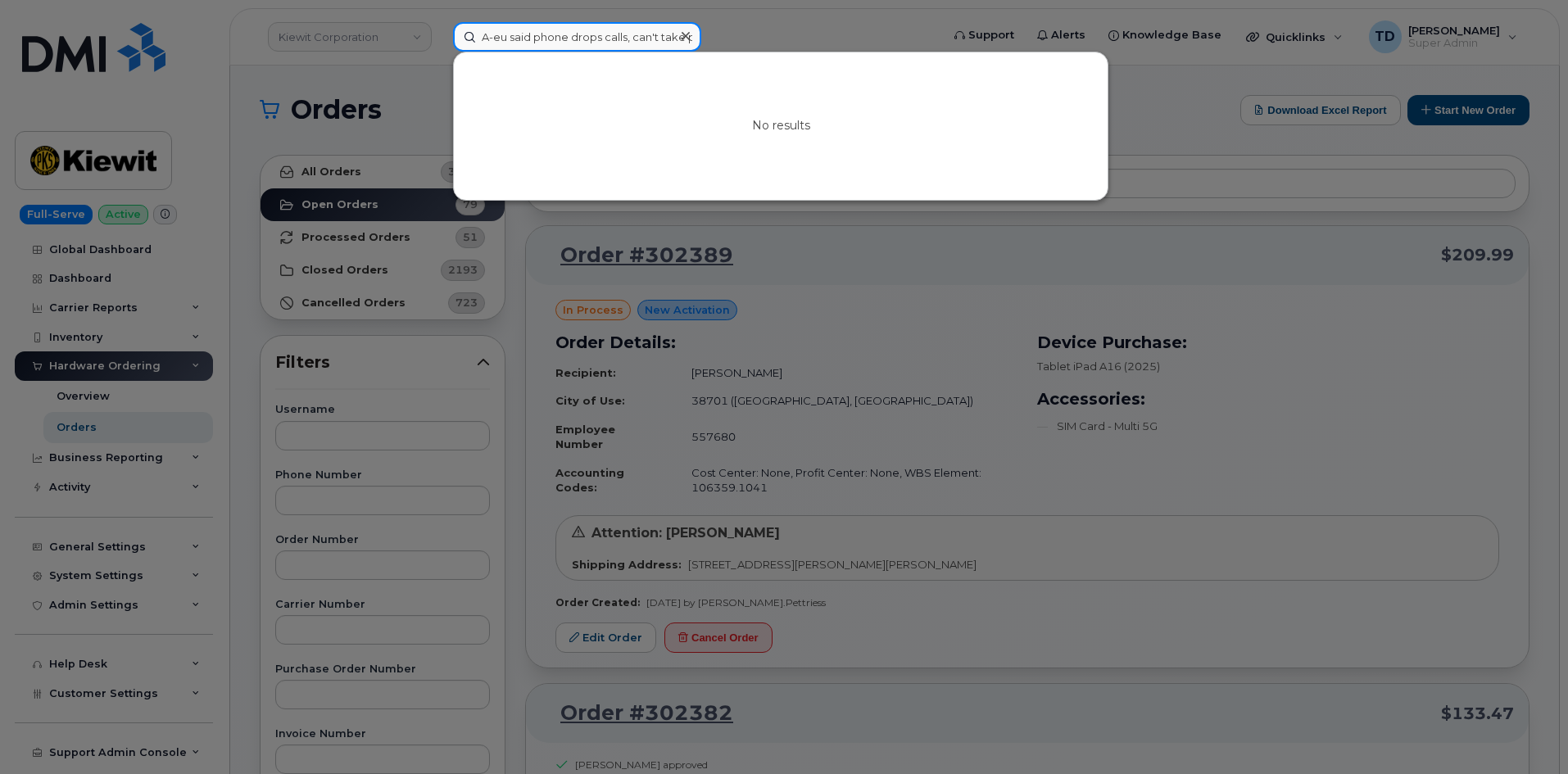
scroll to position [0, 473]
drag, startPoint x: 479, startPoint y: 38, endPoint x: 936, endPoint y: 31, distance: 457.1
click at [936, 31] on div "A-eu said phone drops calls, can't take pictures A-eu started having issues aft…" at bounding box center [691, 36] width 503 height 29
paste input "[PERSON_NAME]"
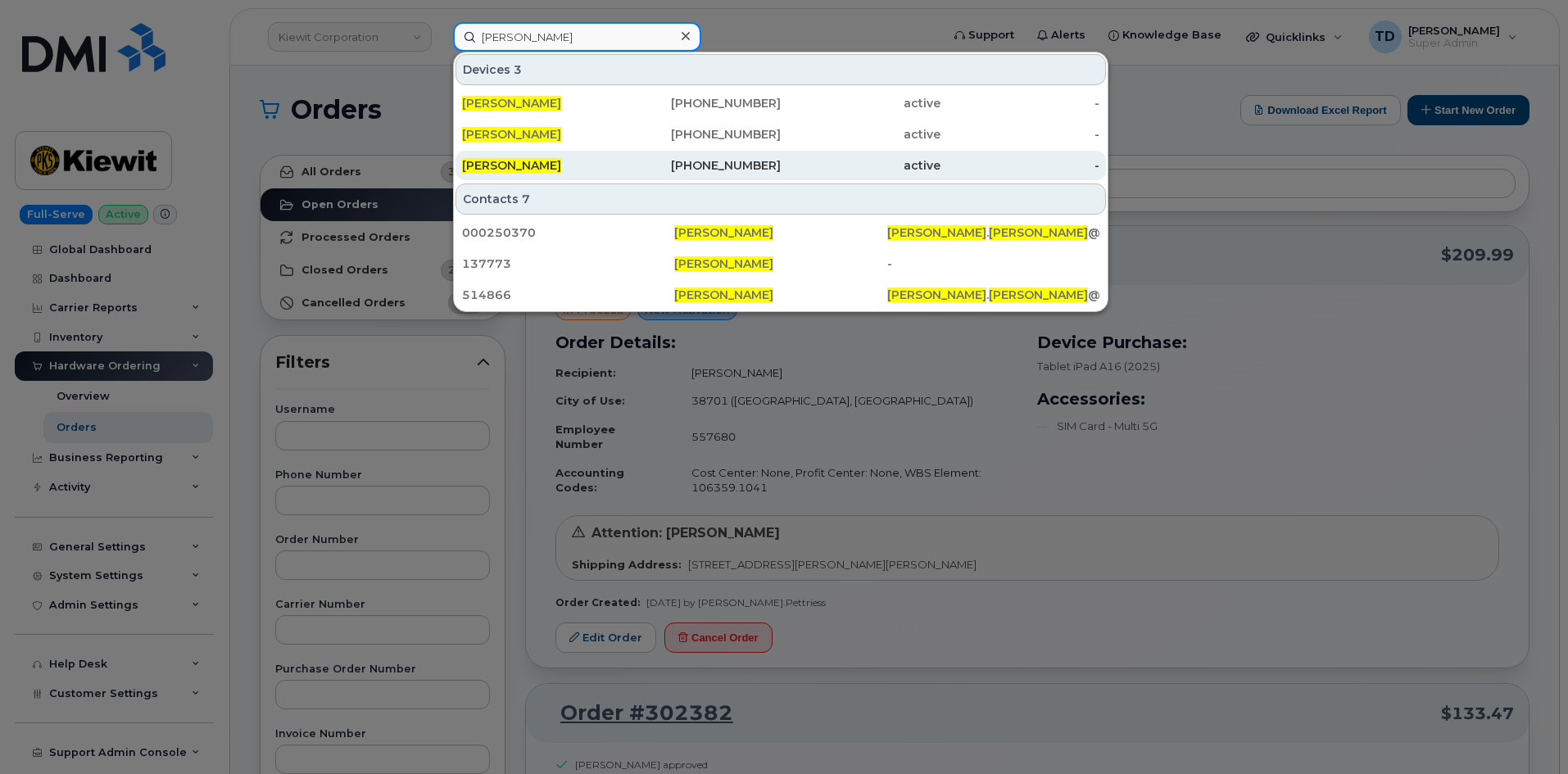
type input "[PERSON_NAME]"
click at [709, 162] on div "[PHONE_NUMBER]" at bounding box center [702, 166] width 160 height 16
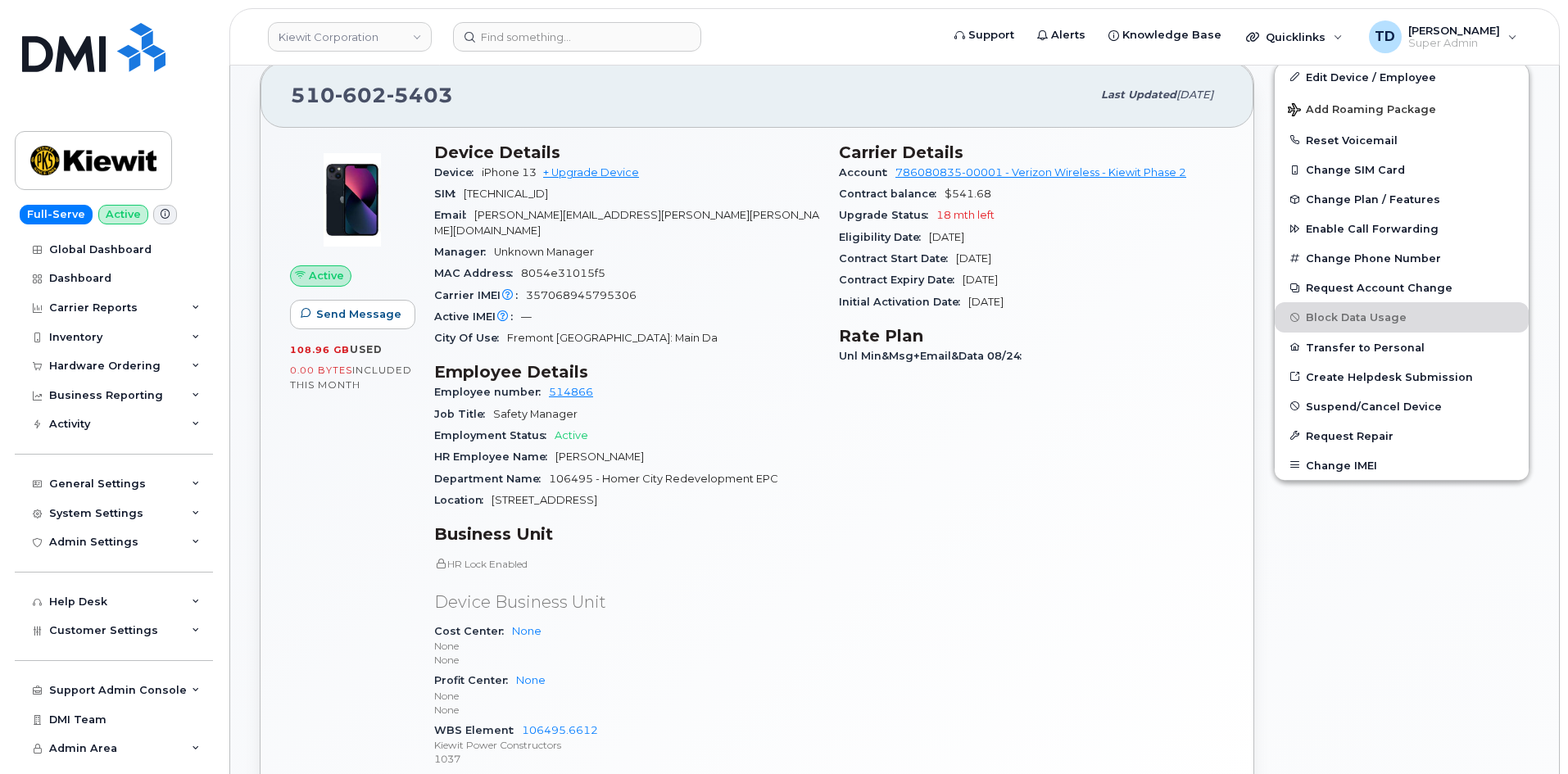
scroll to position [491, 0]
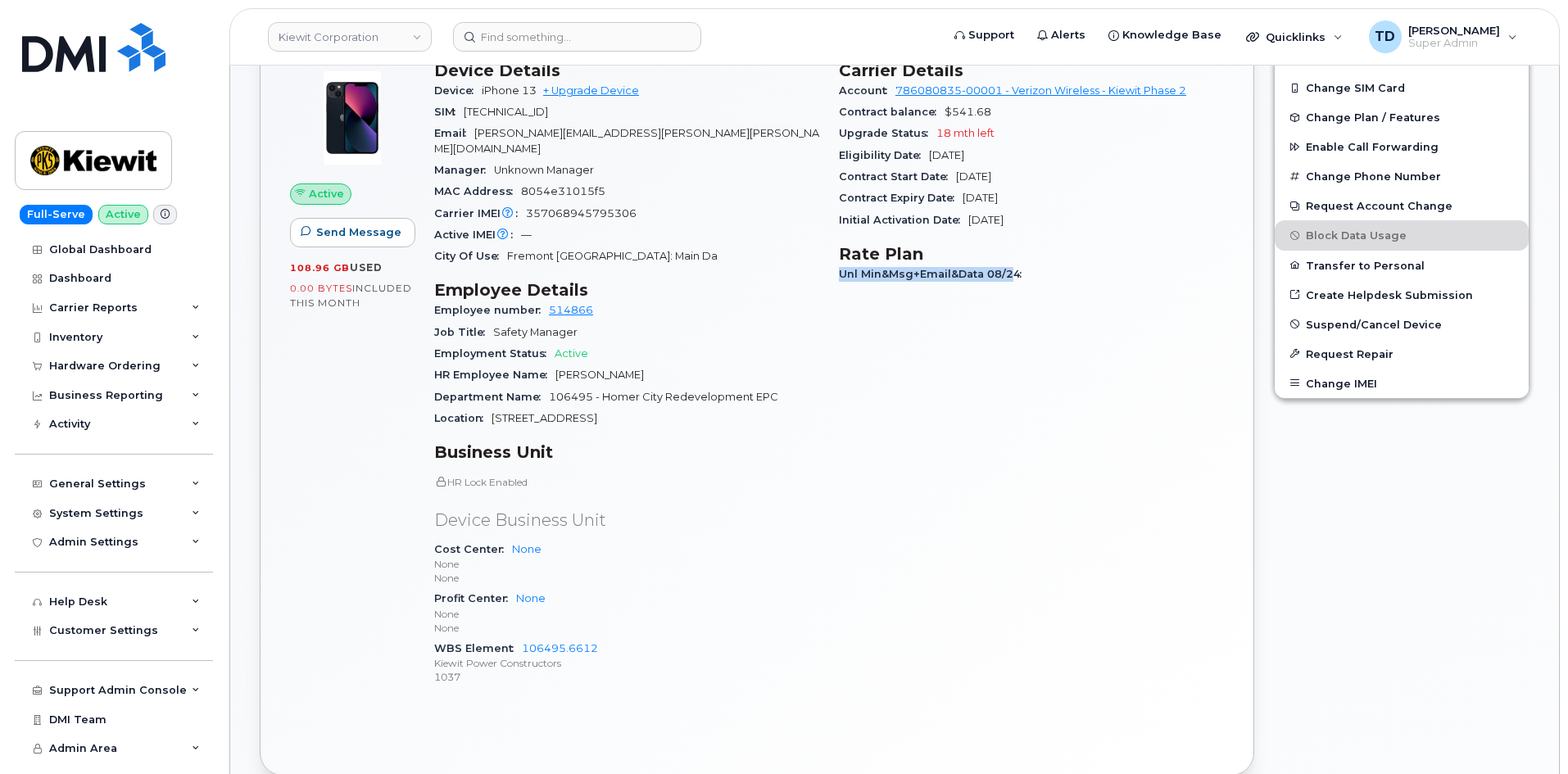
drag, startPoint x: 830, startPoint y: 282, endPoint x: 1013, endPoint y: 266, distance: 183.7
click at [1012, 266] on div "Carrier Details Account 786080835-00001 - Verizon Wireless - Kiewit Phase 2 Con…" at bounding box center [1031, 380] width 405 height 659
click at [1038, 267] on div "Unl Min&Msg+Email&Data 08/24" at bounding box center [1031, 274] width 385 height 21
